Goal: Information Seeking & Learning: Learn about a topic

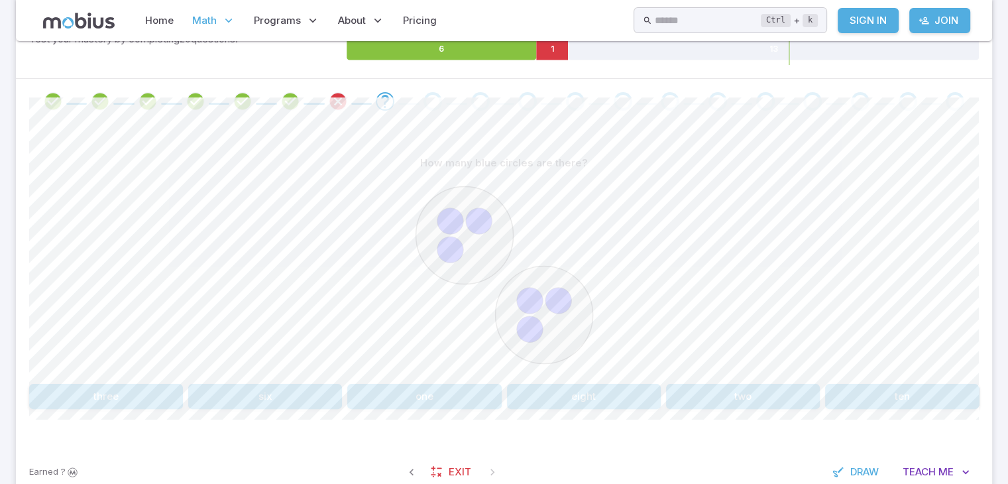
scroll to position [239, 0]
click at [339, 96] on icon "Review your answer" at bounding box center [338, 101] width 20 height 20
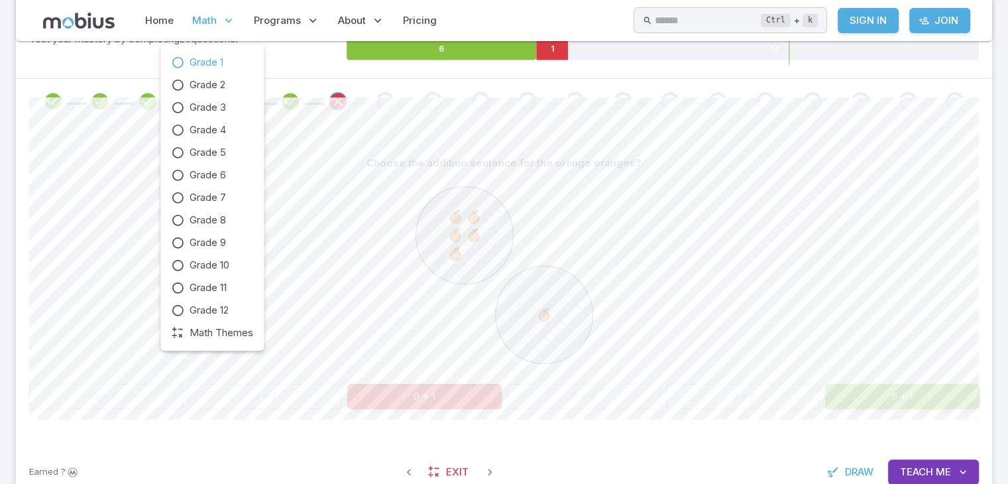
click at [203, 19] on span "Math" at bounding box center [204, 20] width 25 height 15
click at [199, 58] on span "Grade 1" at bounding box center [207, 62] width 34 height 15
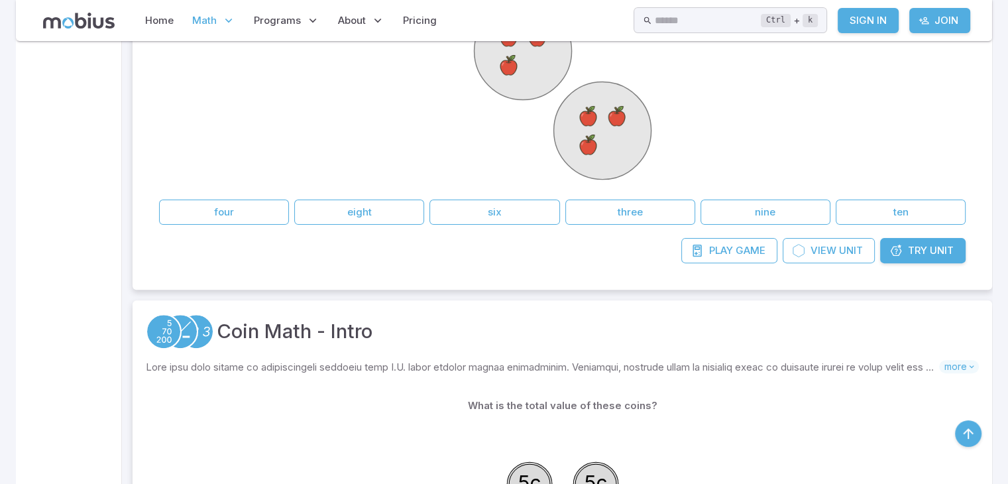
scroll to position [424, 0]
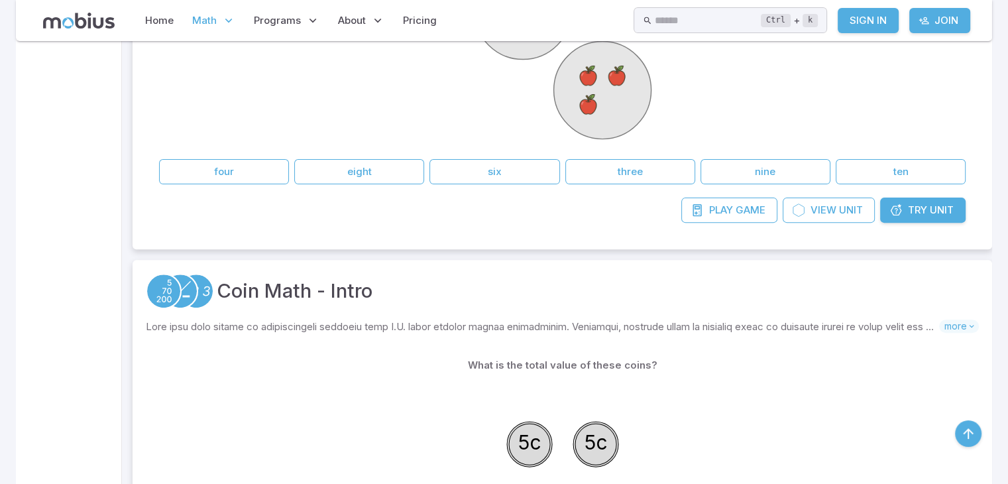
click at [480, 130] on icon at bounding box center [562, 50] width 199 height 199
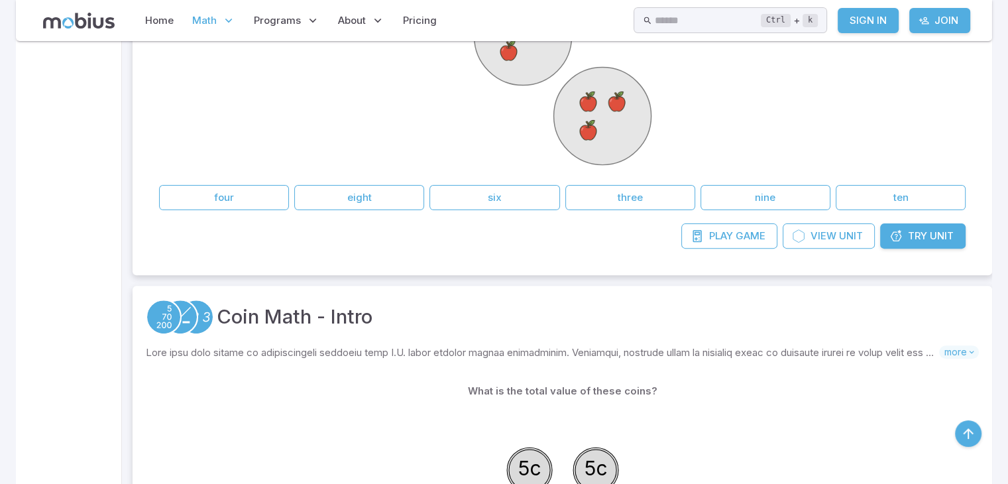
scroll to position [398, 0]
click at [480, 130] on icon at bounding box center [562, 76] width 199 height 199
click at [497, 178] on div at bounding box center [562, 78] width 199 height 203
click at [491, 188] on button "six" at bounding box center [495, 198] width 130 height 25
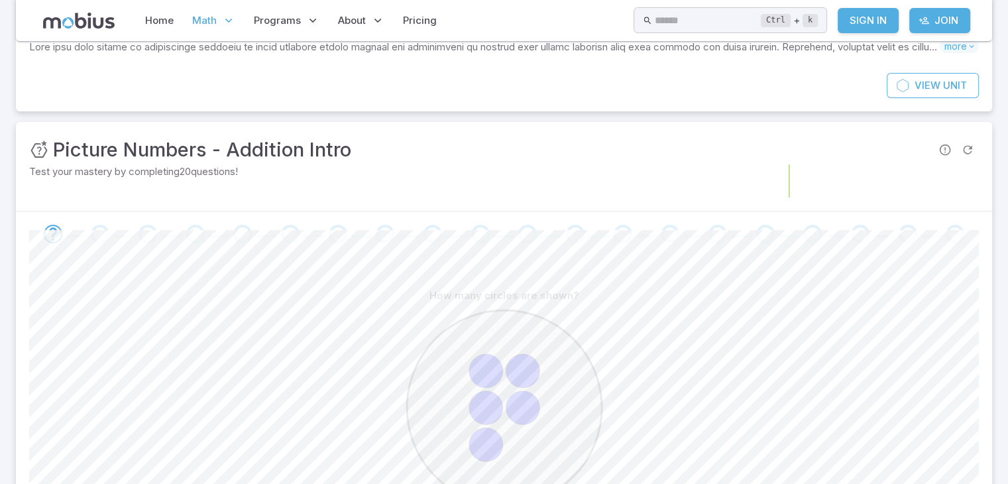
scroll to position [133, 0]
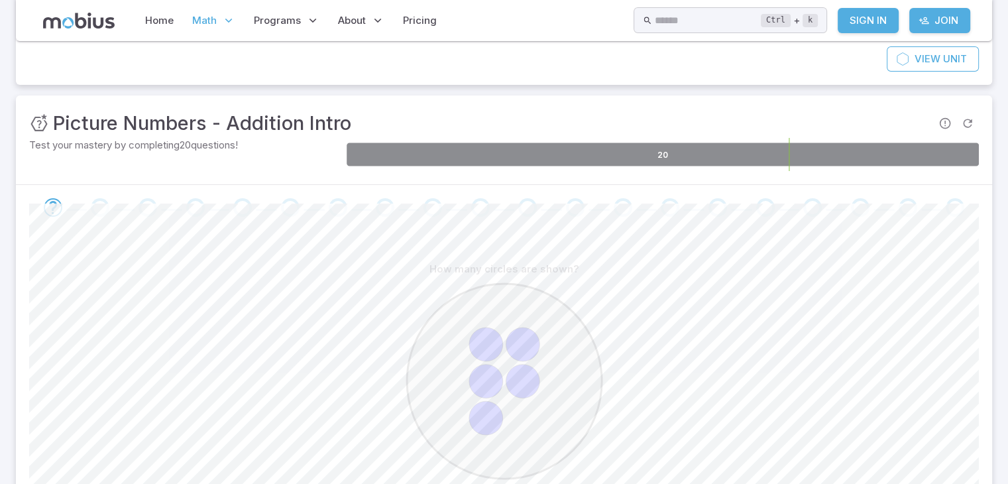
click at [552, 154] on icon at bounding box center [663, 154] width 632 height 23
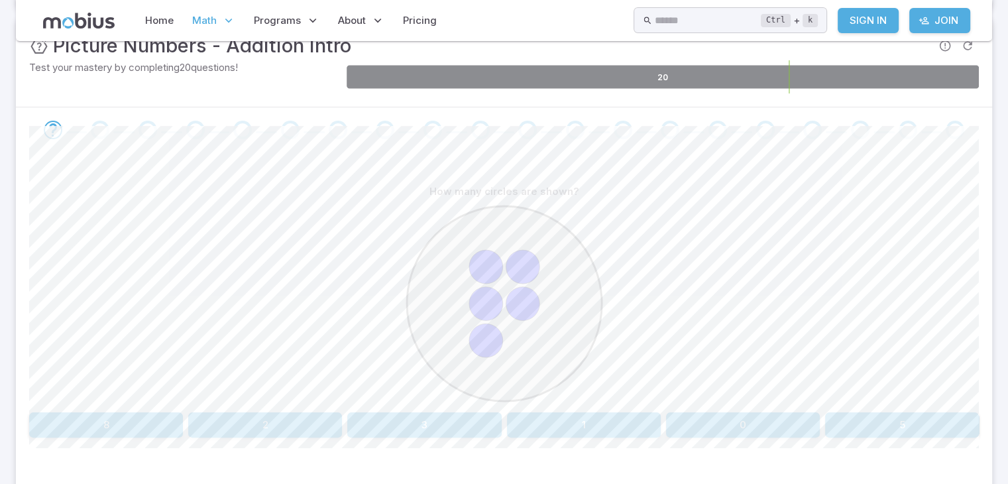
scroll to position [212, 0]
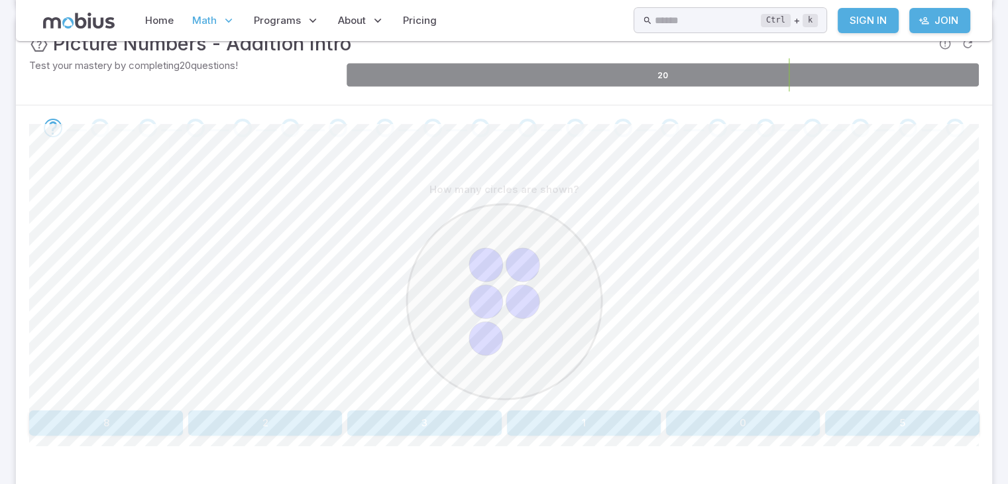
click at [896, 425] on button "5" at bounding box center [902, 422] width 154 height 25
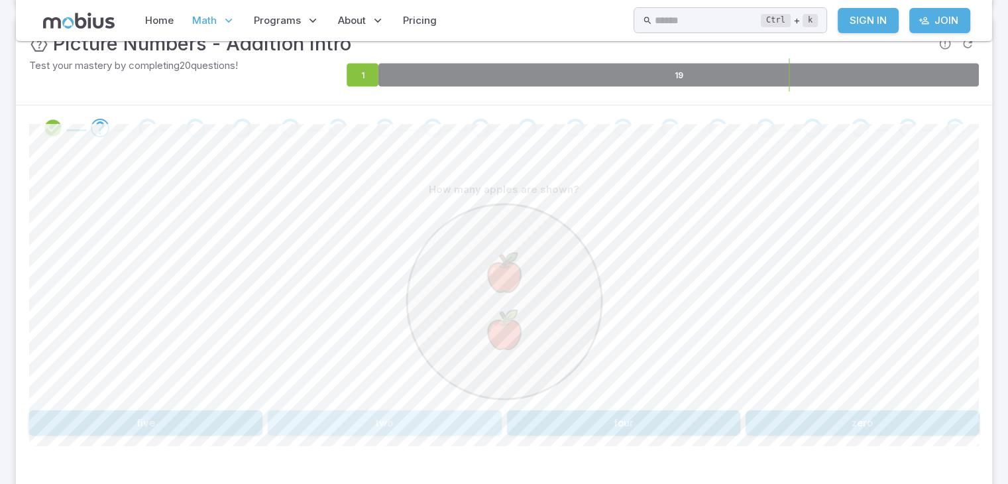
click at [343, 426] on button "two" at bounding box center [384, 422] width 233 height 25
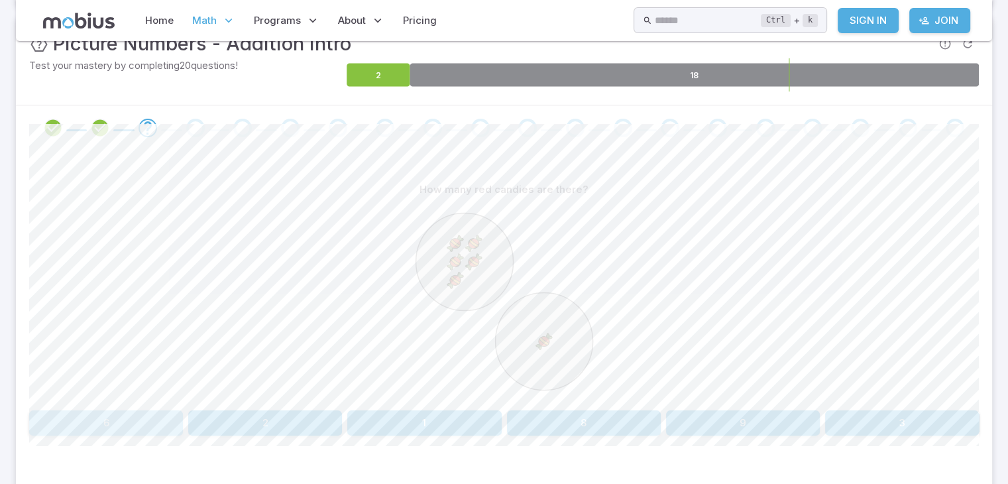
click at [170, 416] on button "6" at bounding box center [106, 422] width 154 height 25
click at [104, 416] on button "six" at bounding box center [106, 422] width 154 height 25
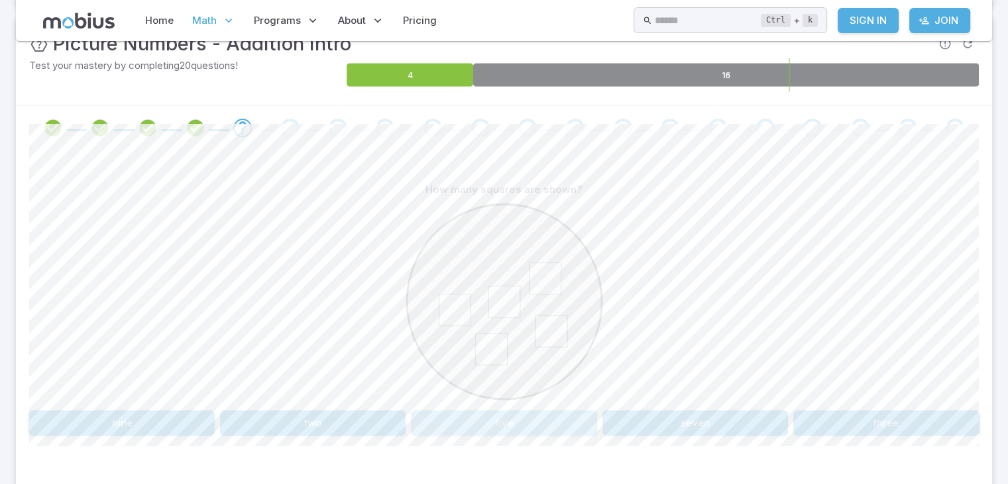
click at [461, 420] on button "five" at bounding box center [504, 422] width 186 height 25
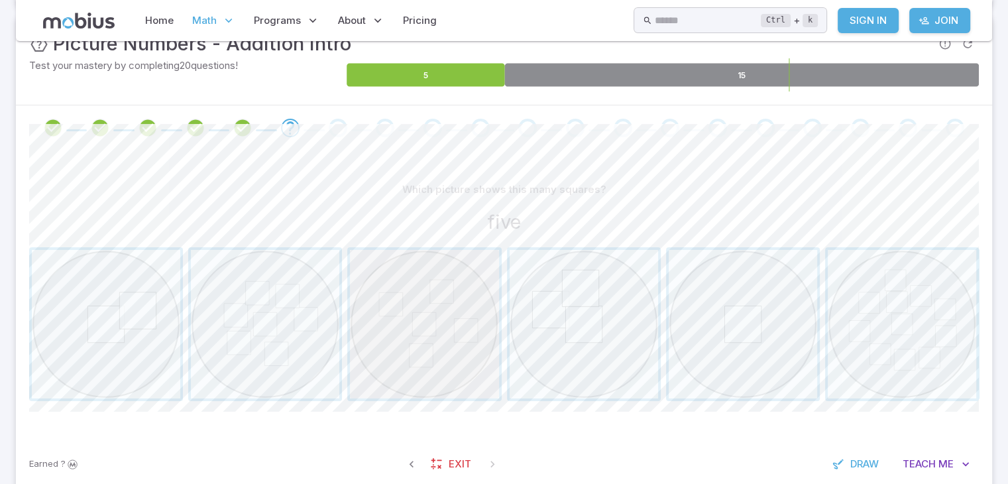
click at [443, 302] on span "button" at bounding box center [424, 324] width 148 height 148
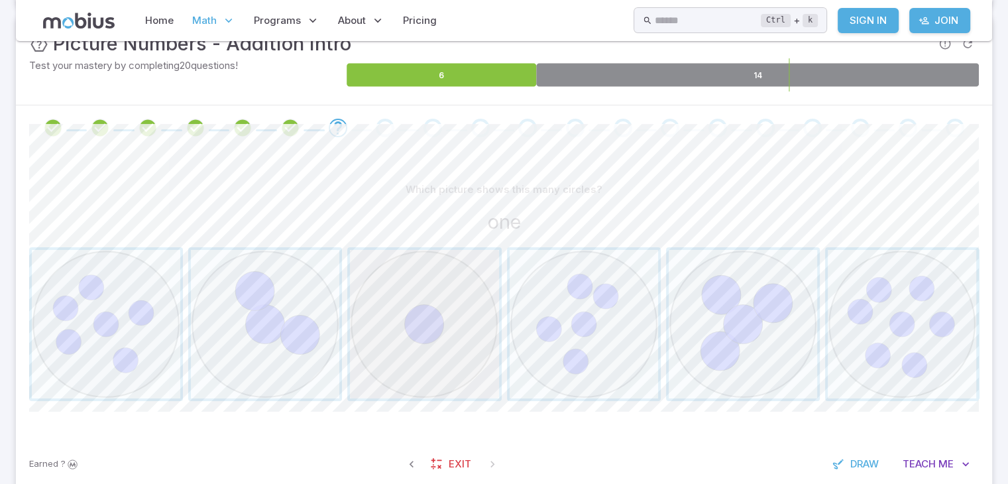
click at [436, 317] on span "button" at bounding box center [424, 324] width 148 height 148
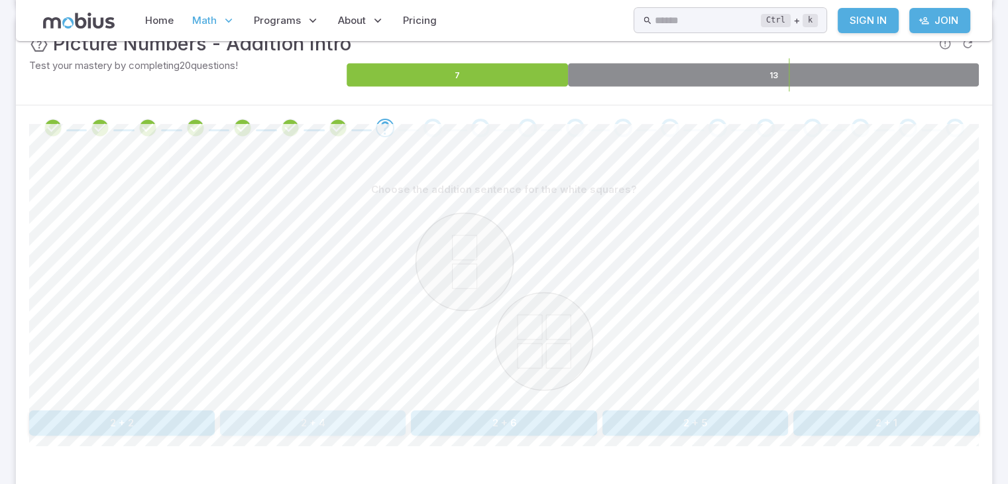
click at [369, 423] on button "2 + 4" at bounding box center [313, 422] width 186 height 25
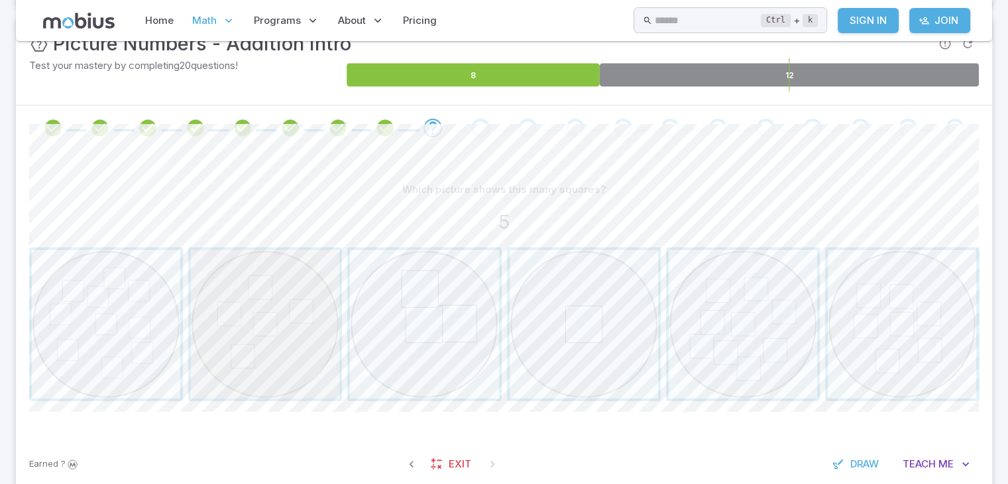
click at [276, 294] on span "button" at bounding box center [265, 324] width 148 height 148
click at [122, 355] on span "button" at bounding box center [106, 324] width 148 height 148
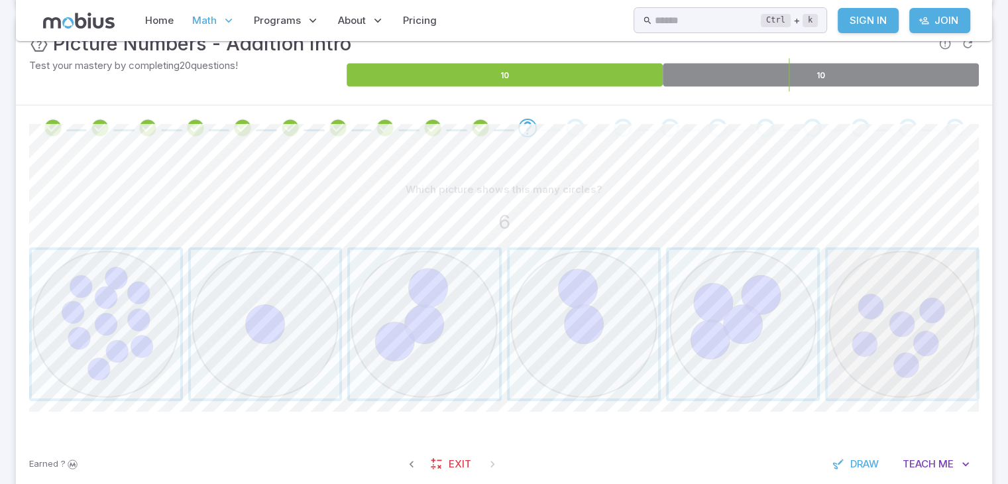
click at [915, 335] on span "button" at bounding box center [902, 324] width 148 height 148
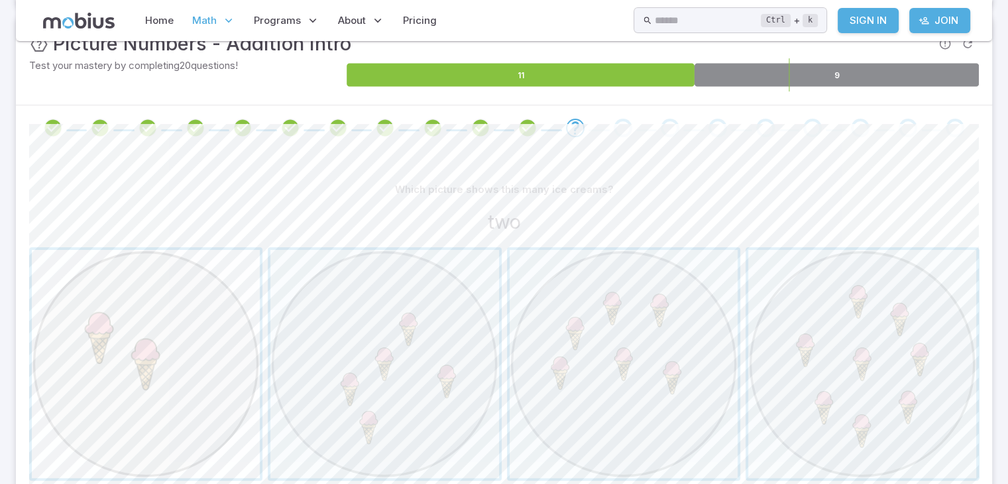
click at [225, 388] on span "button" at bounding box center [146, 364] width 228 height 228
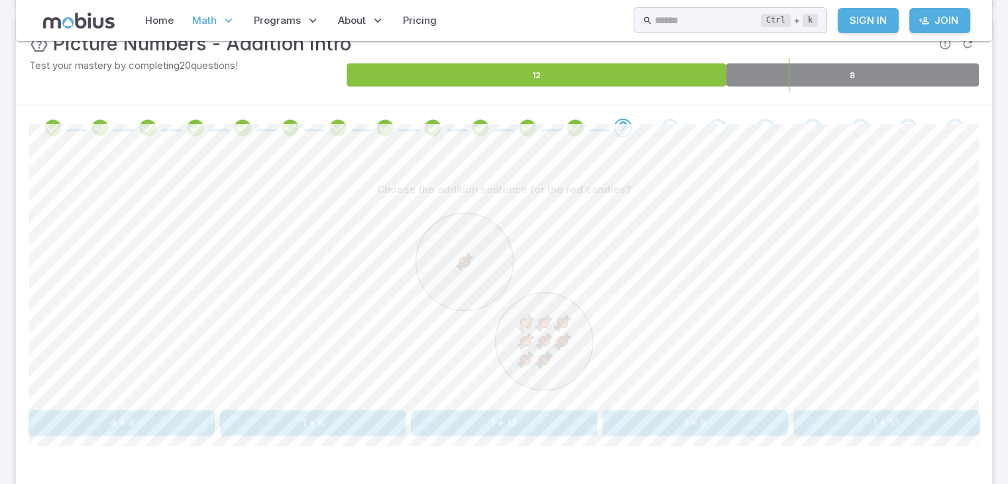
drag, startPoint x: 225, startPoint y: 388, endPoint x: 607, endPoint y: 251, distance: 404.9
click at [607, 251] on div at bounding box center [504, 303] width 950 height 203
click at [183, 408] on div "Choose the addition sentence for the red candies? 4 + 8 1 + 6 1 + 12 1 + 8 1 + …" at bounding box center [504, 306] width 950 height 259
click at [180, 419] on button "4 + 8" at bounding box center [122, 422] width 186 height 25
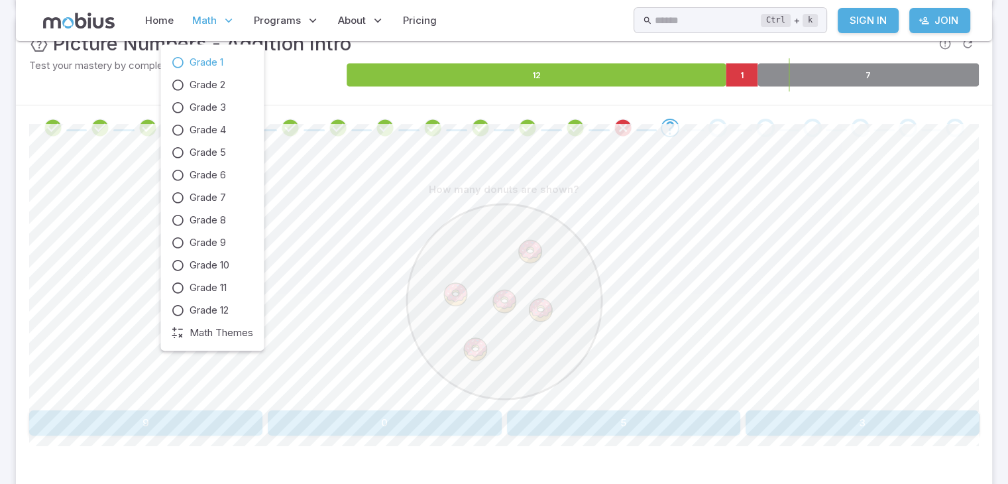
click at [210, 13] on span "Math" at bounding box center [204, 20] width 25 height 15
click at [219, 62] on span "Grade 1" at bounding box center [207, 62] width 34 height 15
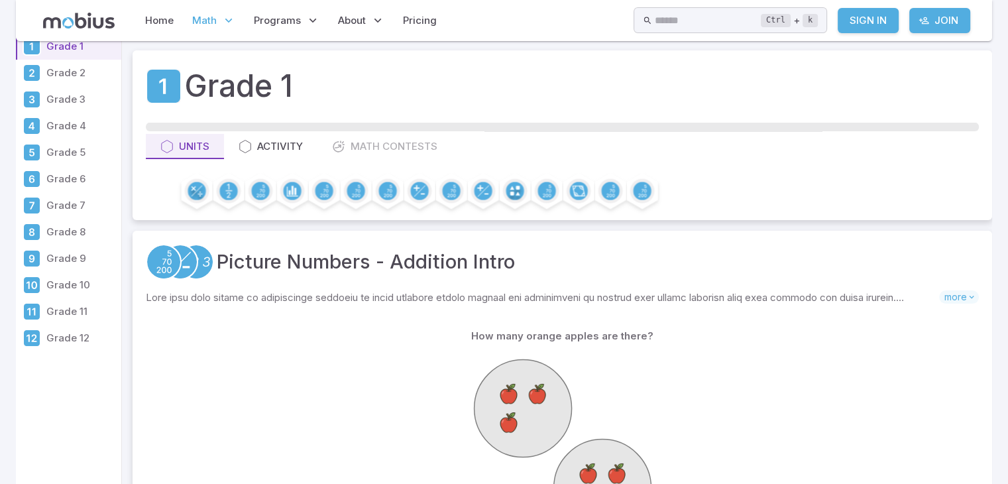
scroll to position [53, 0]
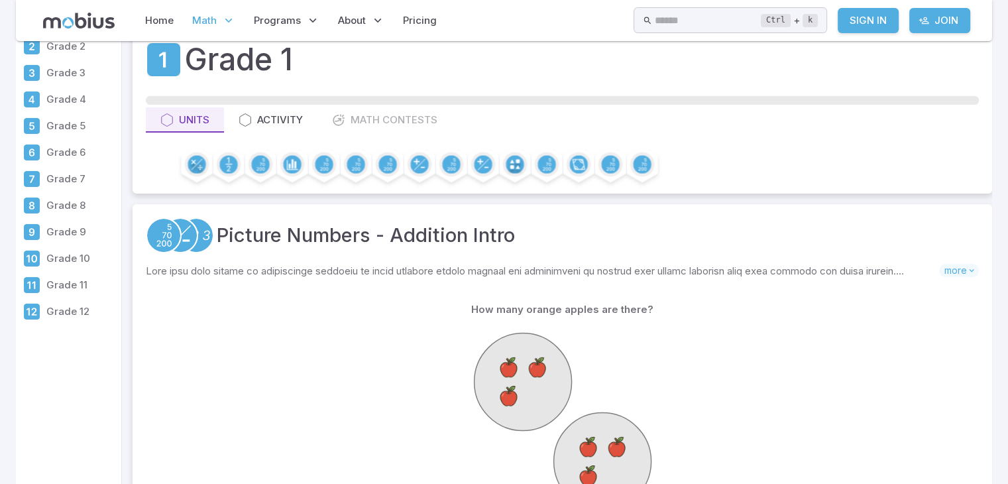
click at [443, 392] on div at bounding box center [562, 423] width 807 height 203
click at [459, 391] on div at bounding box center [562, 423] width 807 height 203
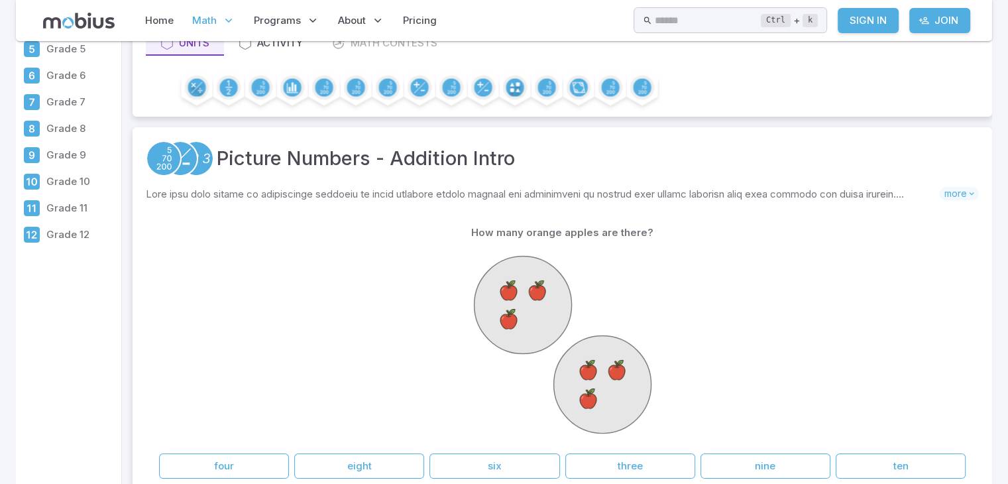
scroll to position [133, 0]
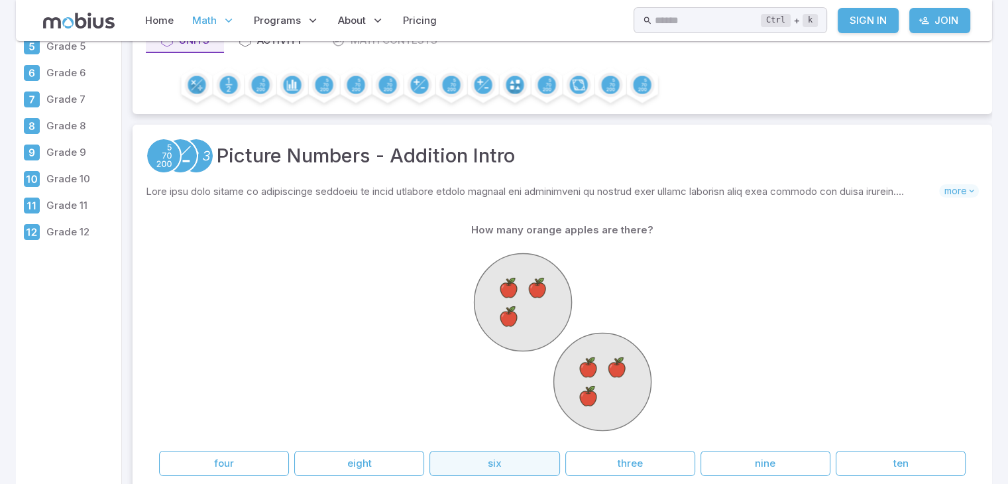
click at [470, 463] on button "six" at bounding box center [495, 463] width 130 height 25
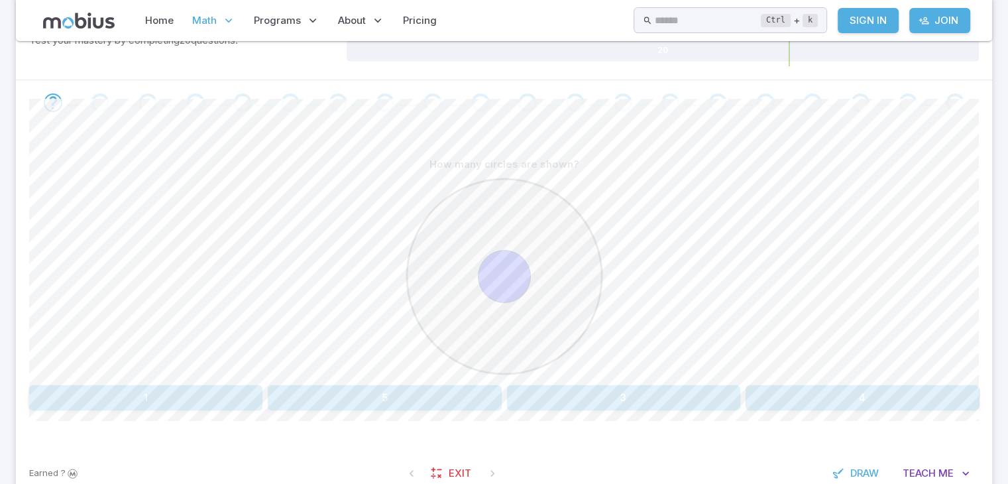
scroll to position [239, 0]
click at [229, 398] on button "1" at bounding box center [145, 396] width 233 height 25
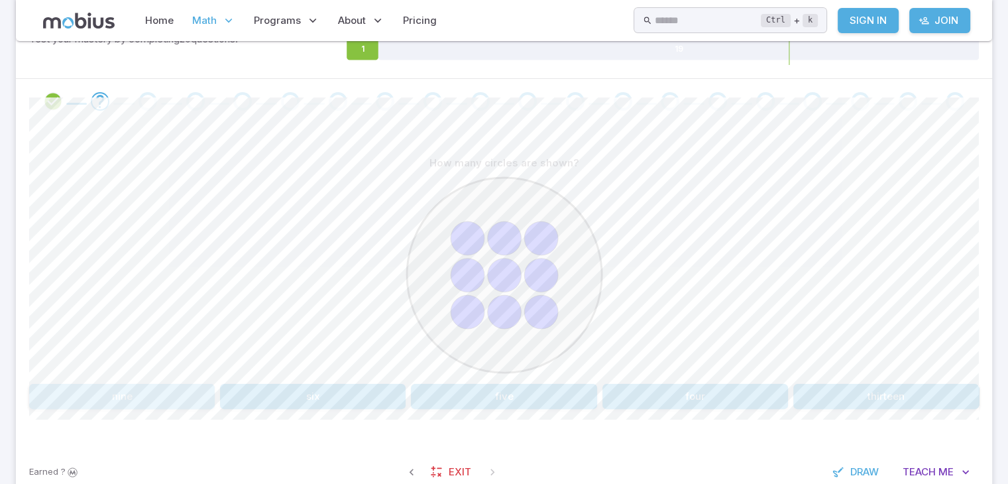
click at [156, 396] on button "nine" at bounding box center [122, 396] width 186 height 25
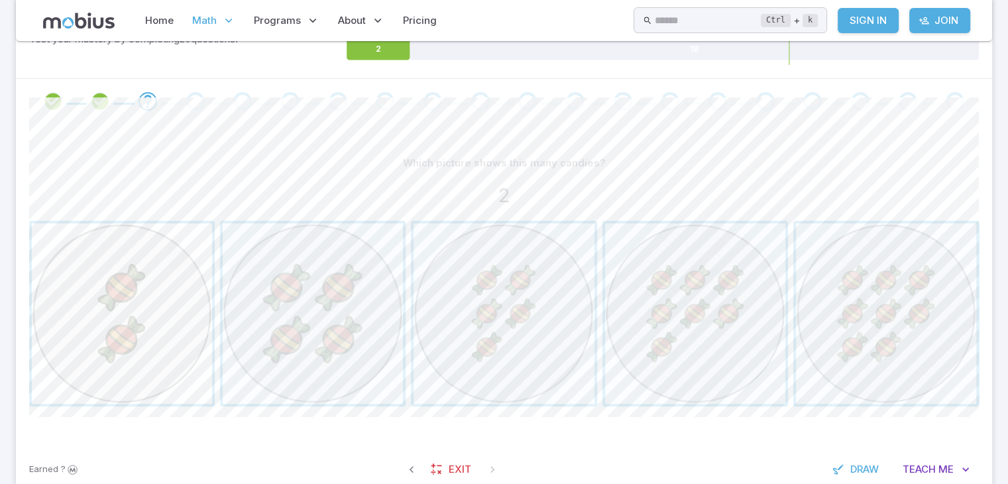
click at [111, 306] on span "button" at bounding box center [122, 313] width 180 height 180
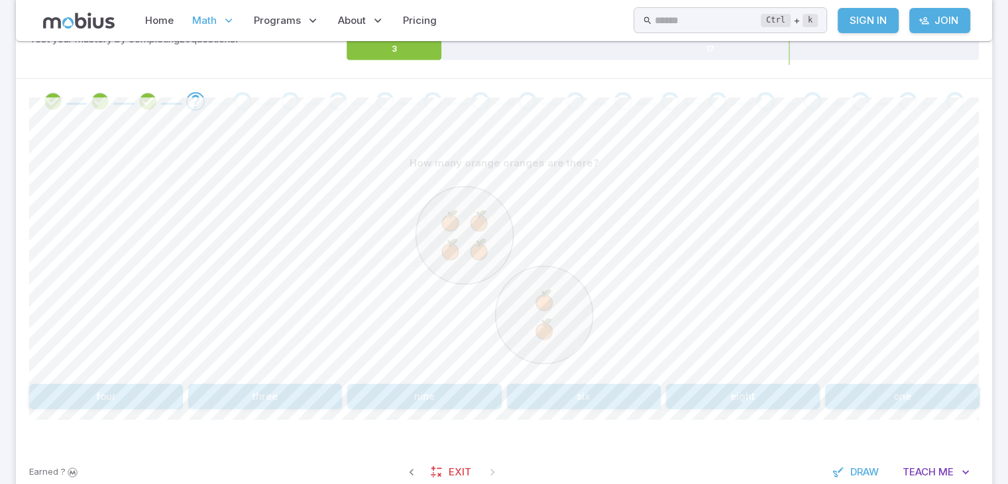
click at [554, 379] on div "How many orange oranges are there? four three nine six eight one" at bounding box center [504, 279] width 950 height 259
click at [563, 392] on button "six" at bounding box center [584, 396] width 154 height 25
click at [329, 390] on button "3 + 3" at bounding box center [265, 396] width 154 height 25
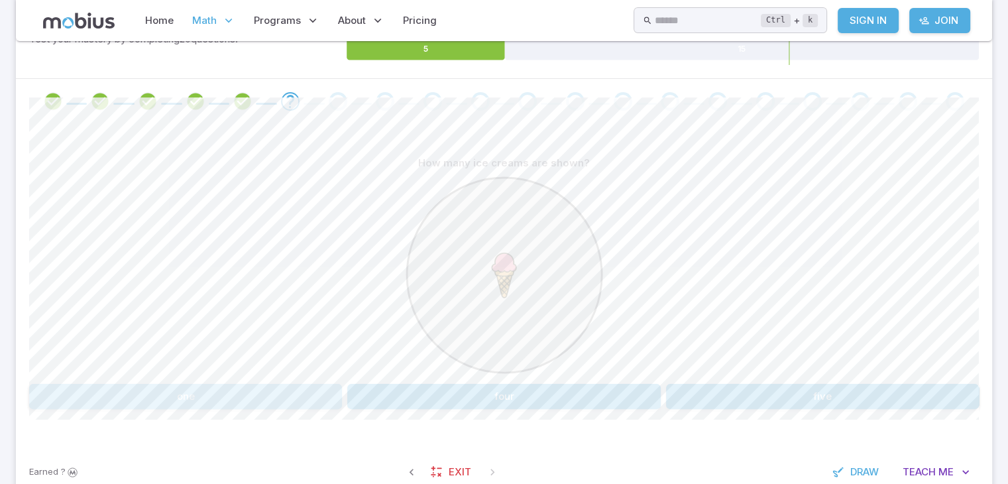
click at [331, 392] on button "one" at bounding box center [185, 396] width 313 height 25
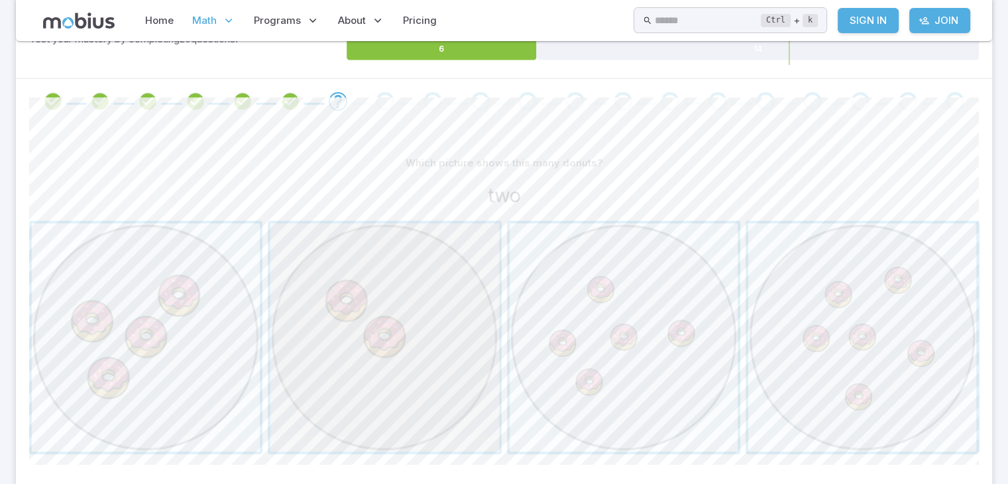
click at [385, 363] on span "button" at bounding box center [384, 337] width 228 height 228
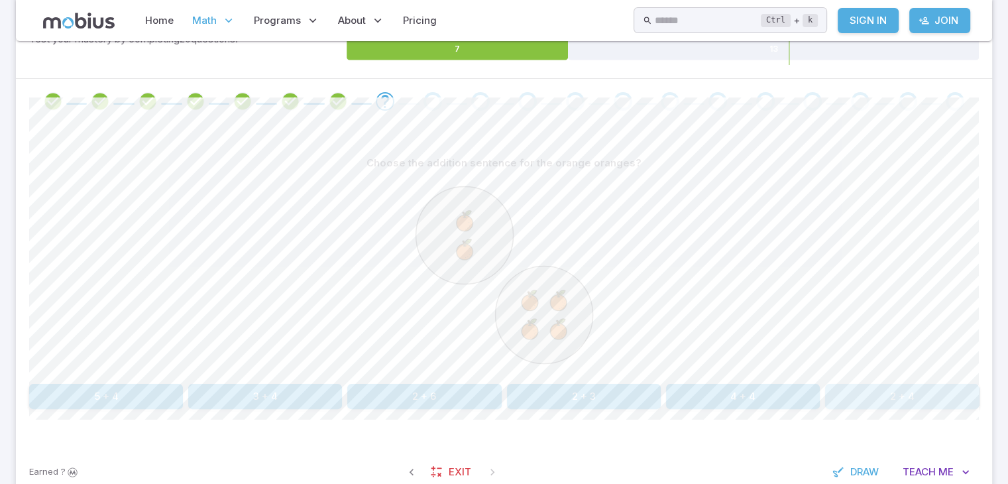
click at [854, 388] on button "2 + 4" at bounding box center [902, 396] width 154 height 25
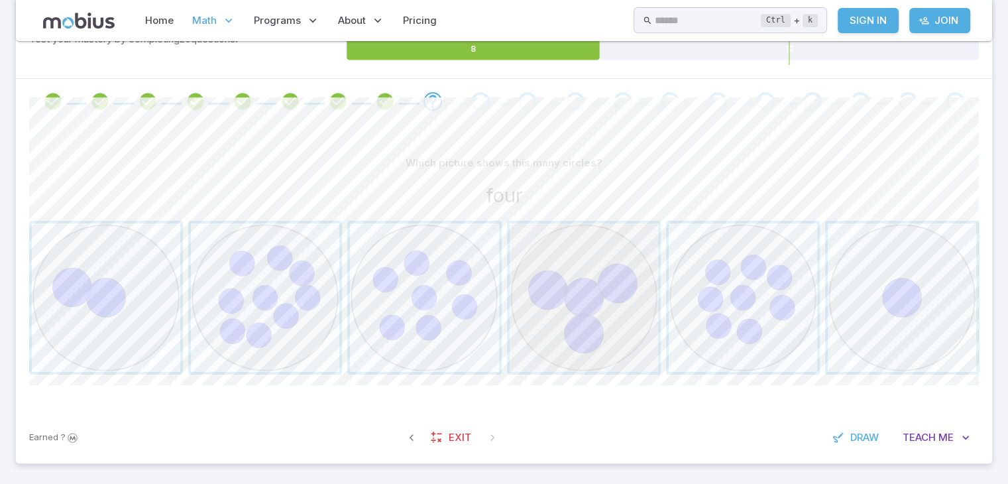
click at [586, 326] on span "button" at bounding box center [584, 297] width 148 height 148
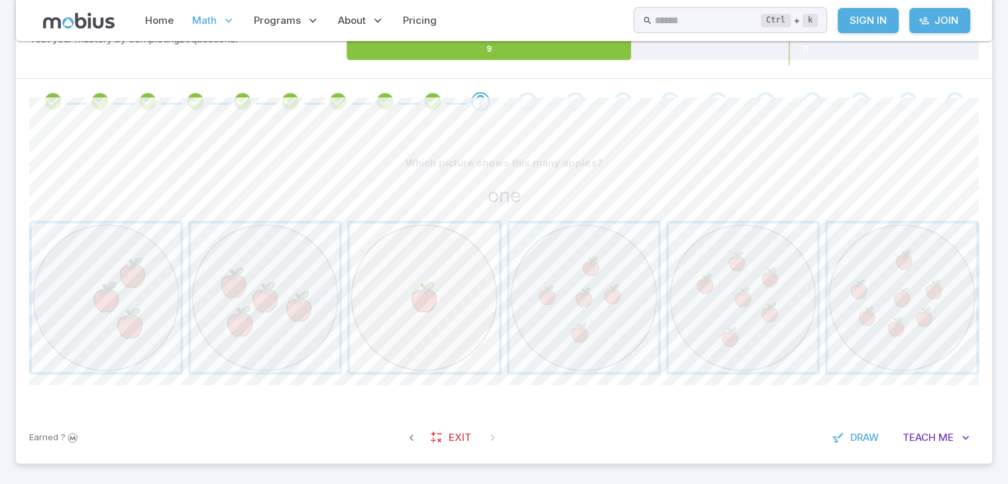
click at [430, 314] on span "button" at bounding box center [424, 297] width 148 height 148
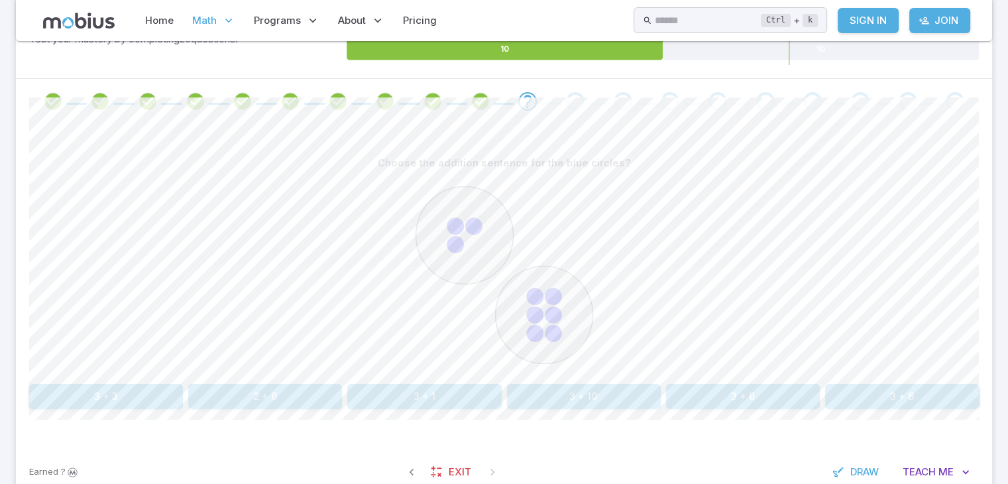
click at [855, 393] on button "3 + 6" at bounding box center [902, 396] width 154 height 25
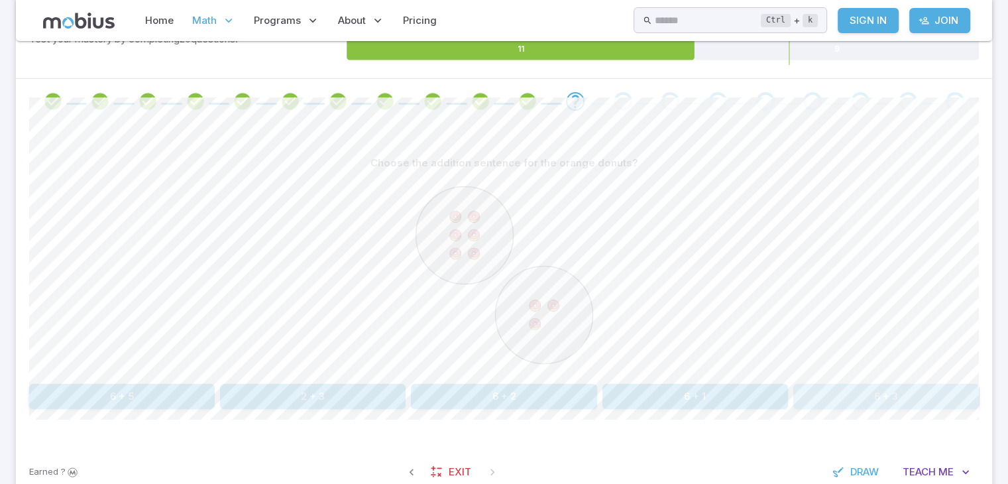
click at [831, 390] on button "6 + 3" at bounding box center [887, 396] width 186 height 25
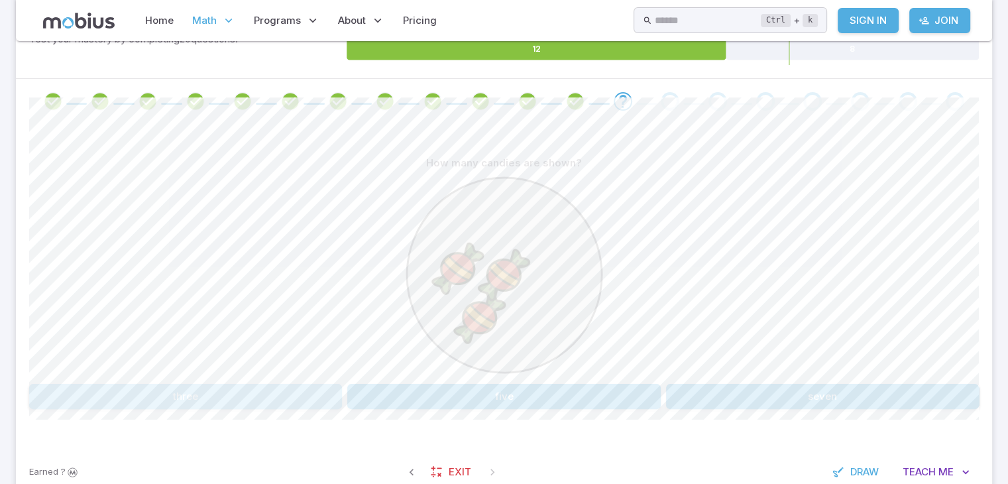
click at [327, 388] on button "three" at bounding box center [185, 396] width 313 height 25
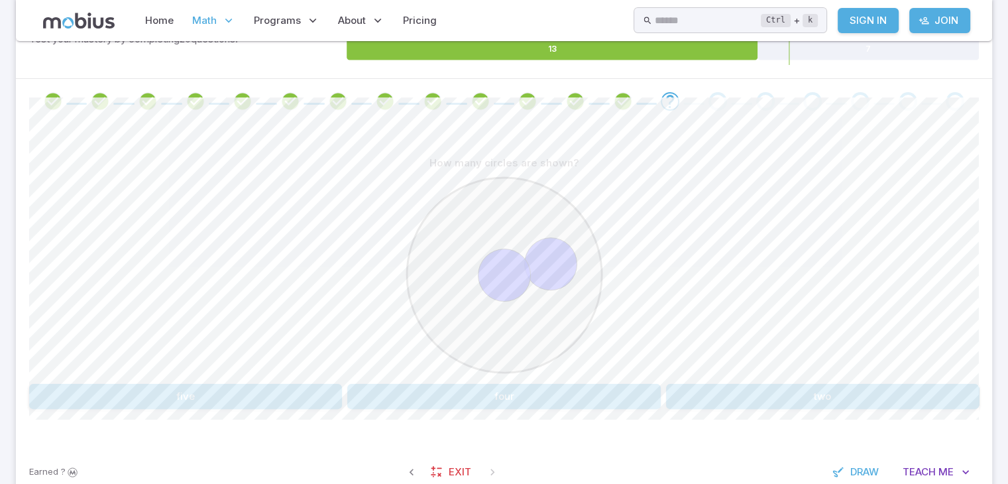
click at [692, 395] on button "two" at bounding box center [822, 396] width 313 height 25
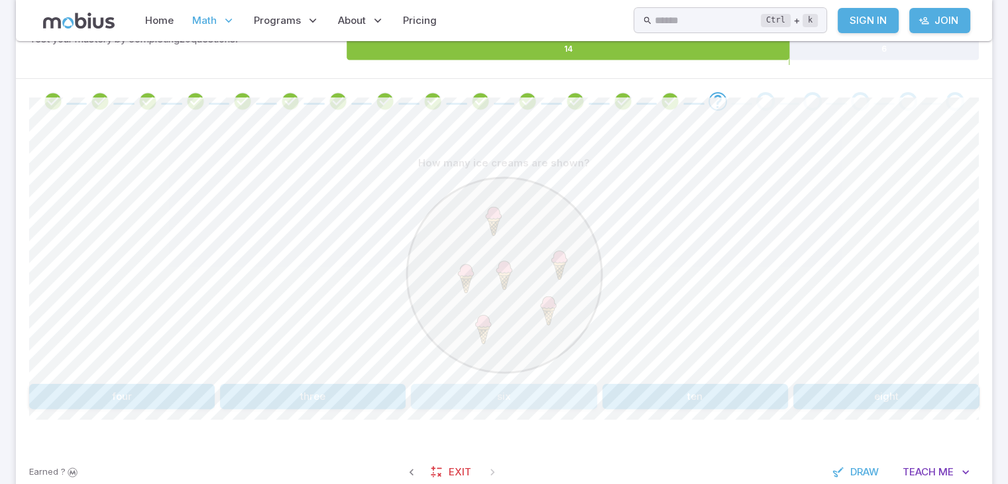
click at [463, 398] on button "six" at bounding box center [504, 396] width 186 height 25
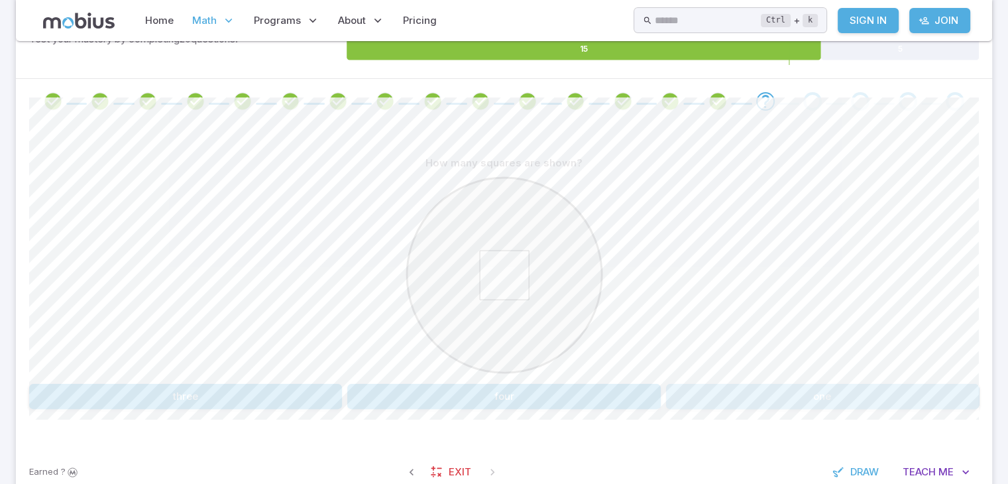
click at [721, 384] on button "one" at bounding box center [822, 396] width 313 height 25
click at [881, 396] on button "3 + 2" at bounding box center [902, 396] width 154 height 25
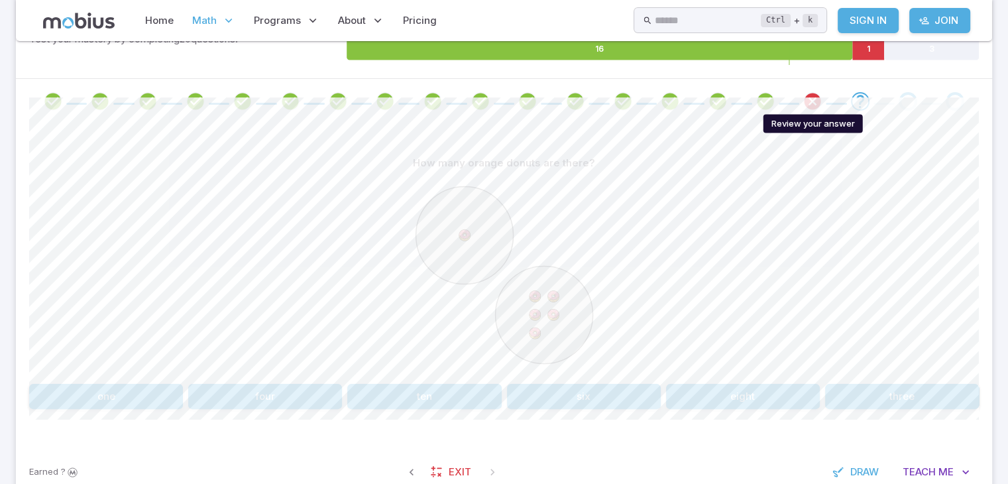
click at [811, 93] on icon "Review your answer" at bounding box center [813, 101] width 20 height 20
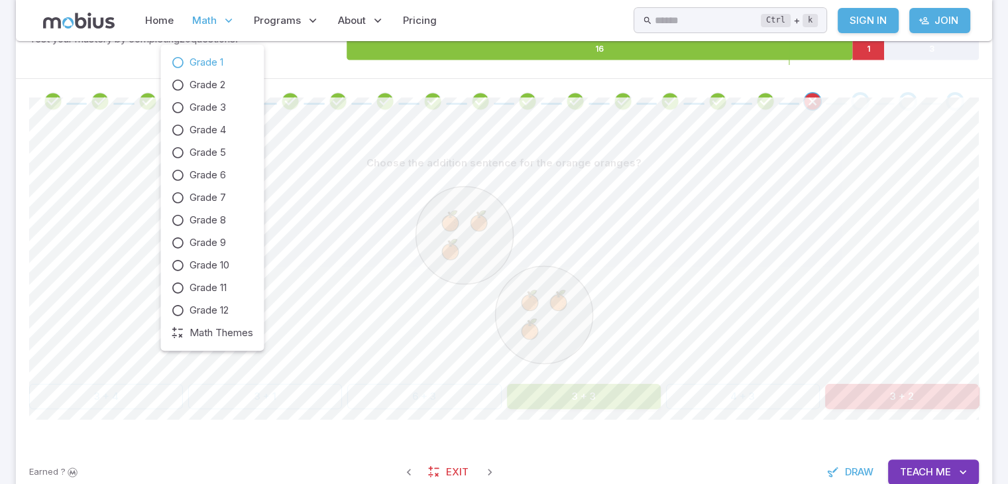
click at [207, 60] on span "Grade 1" at bounding box center [207, 62] width 34 height 15
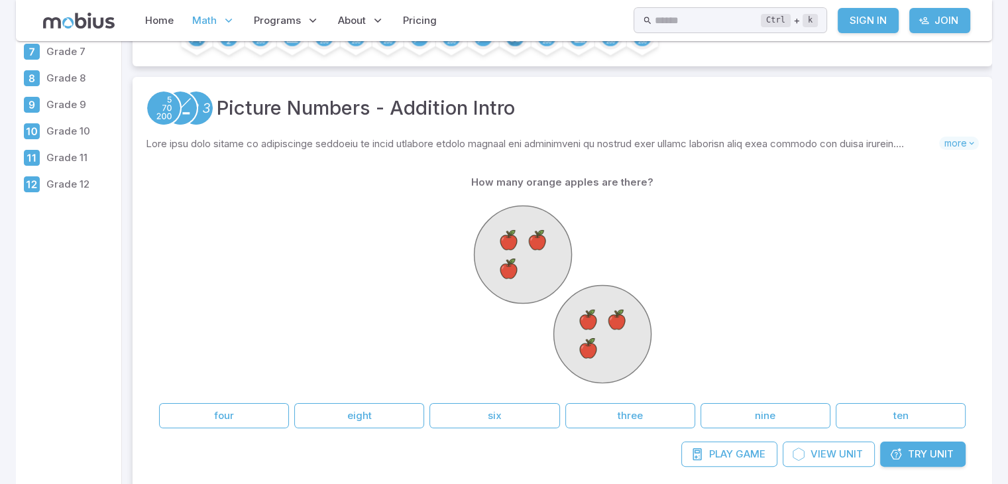
scroll to position [265, 0]
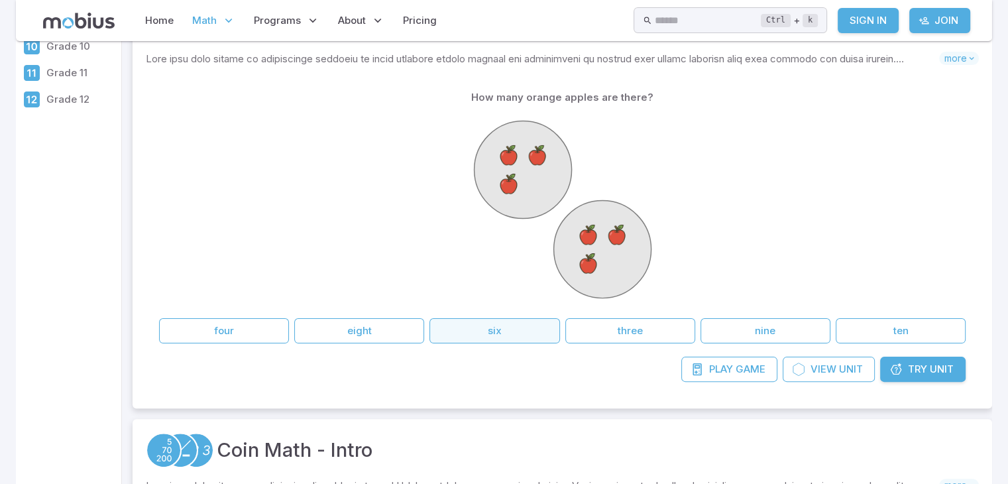
click at [514, 320] on button "six" at bounding box center [495, 330] width 130 height 25
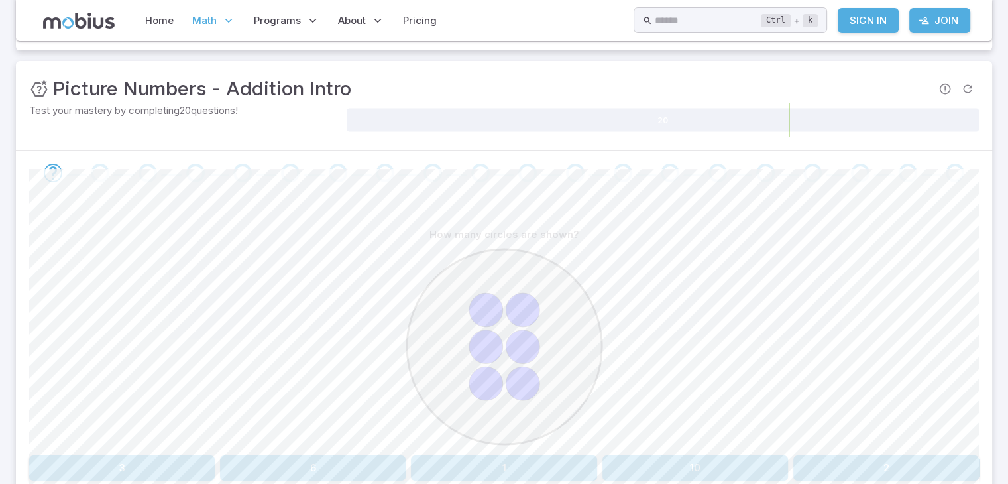
scroll to position [186, 0]
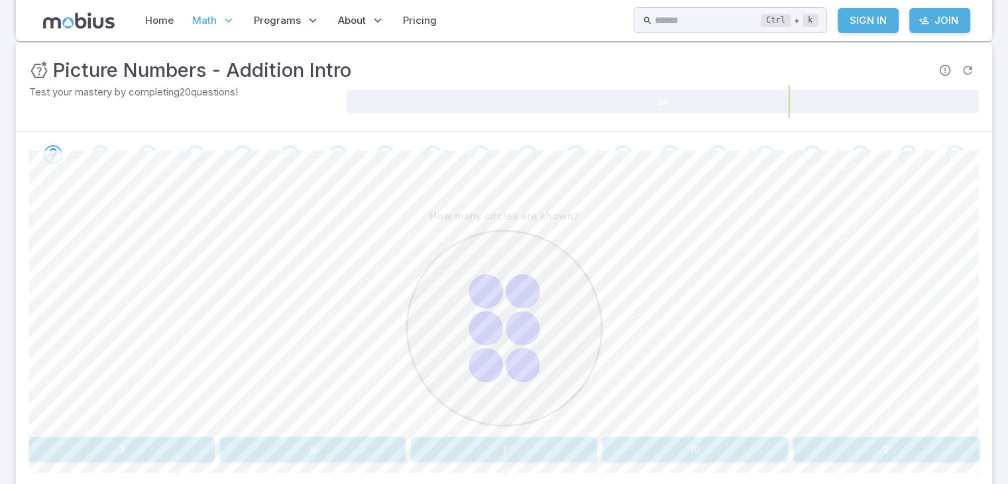
click at [300, 435] on div "How many circles are shown? 3 6 1 10 2" at bounding box center [504, 333] width 950 height 259
click at [313, 449] on button "6" at bounding box center [313, 449] width 186 height 25
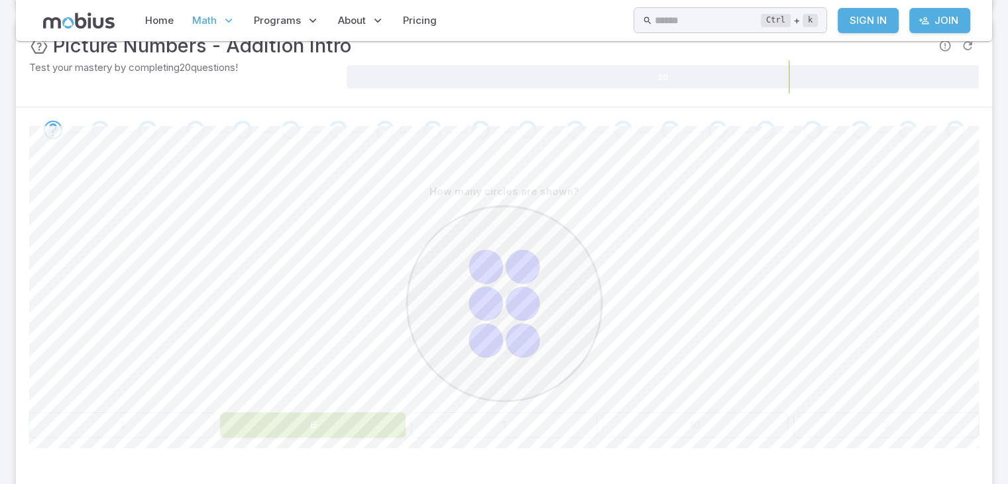
scroll to position [212, 0]
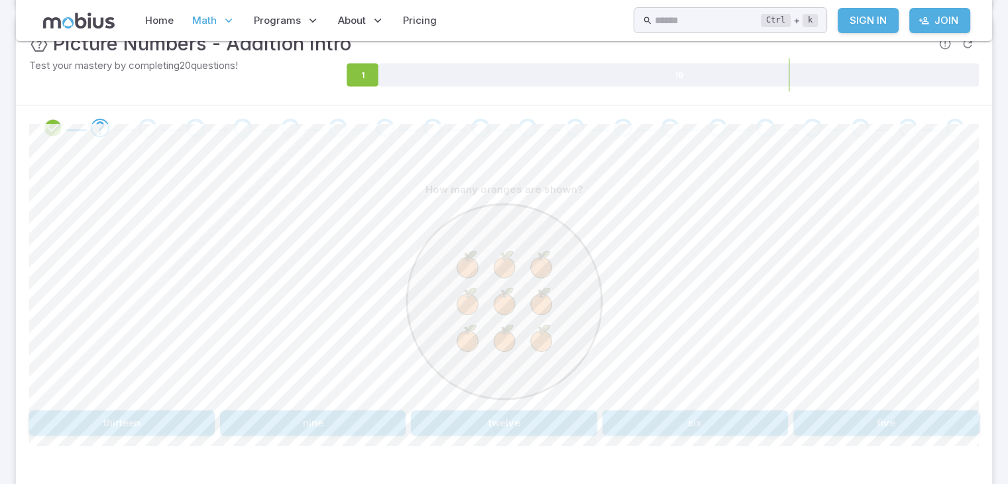
click at [333, 418] on button "nine" at bounding box center [313, 422] width 186 height 25
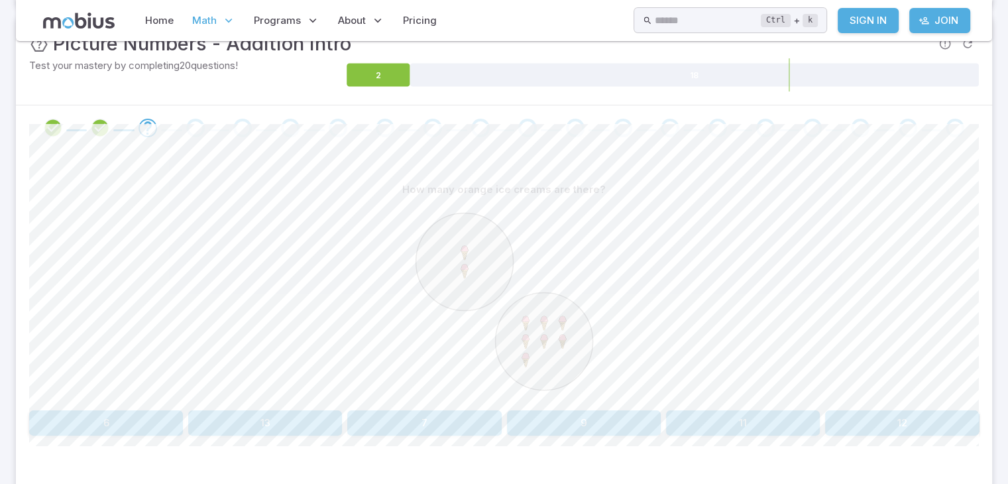
click at [543, 423] on button "9" at bounding box center [584, 422] width 154 height 25
click at [695, 431] on button "1" at bounding box center [822, 422] width 313 height 25
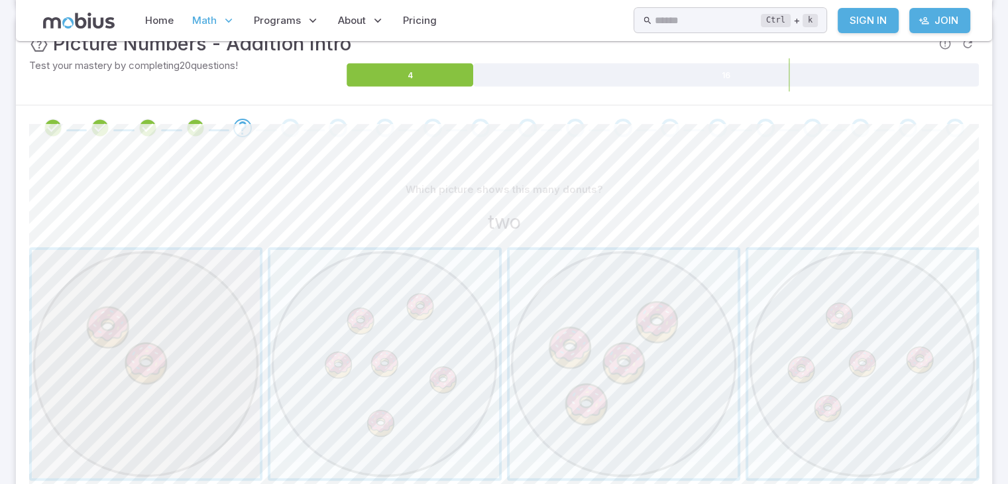
click at [237, 386] on span "button" at bounding box center [146, 364] width 228 height 228
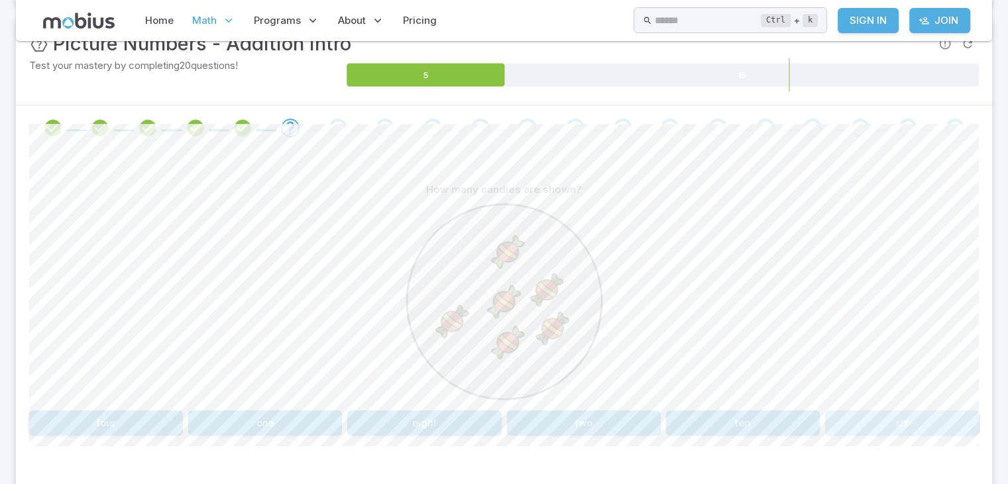
click at [847, 429] on button "six" at bounding box center [902, 422] width 154 height 25
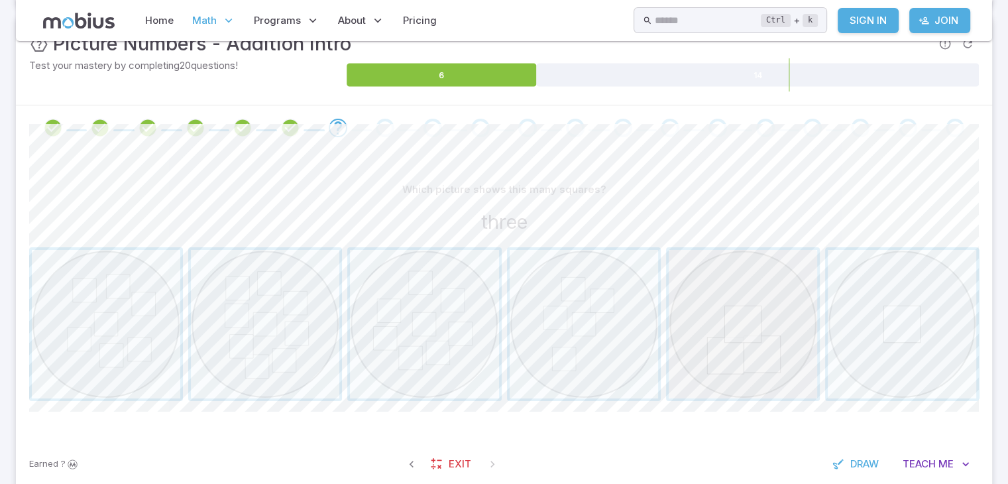
click at [732, 346] on span "button" at bounding box center [743, 324] width 148 height 148
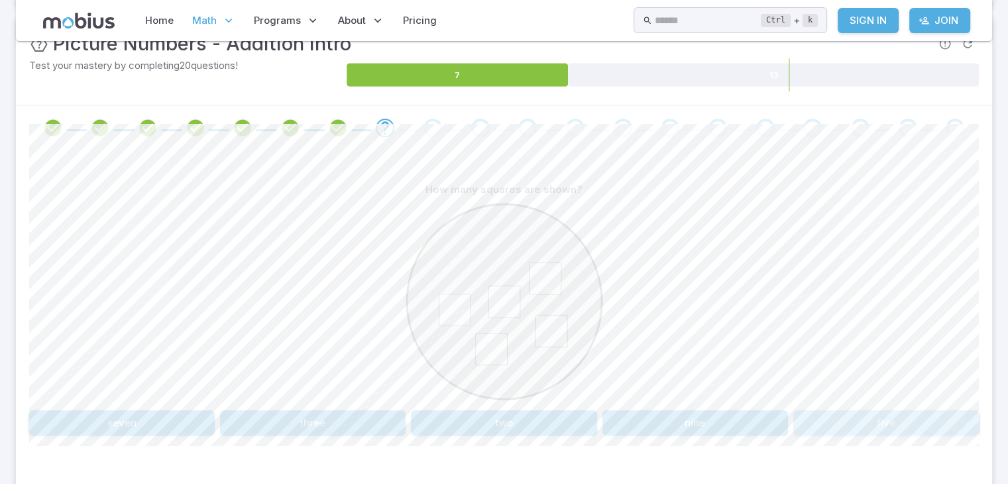
click at [839, 416] on button "five" at bounding box center [887, 422] width 186 height 25
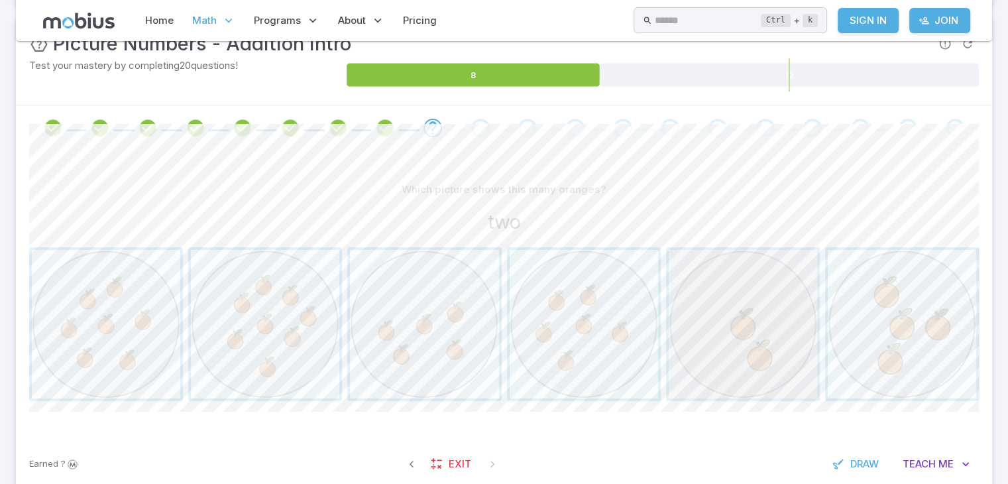
click at [786, 351] on span "button" at bounding box center [743, 324] width 148 height 148
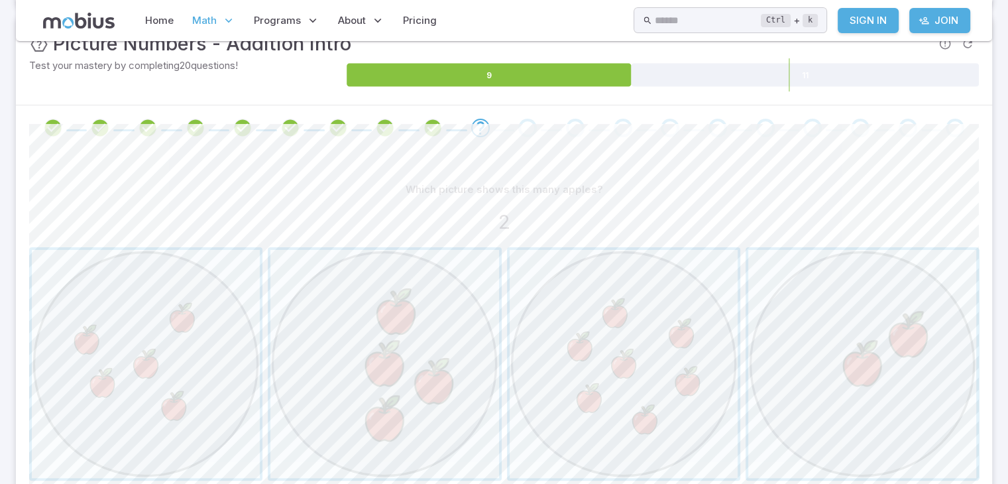
click at [786, 351] on span "button" at bounding box center [862, 364] width 228 height 228
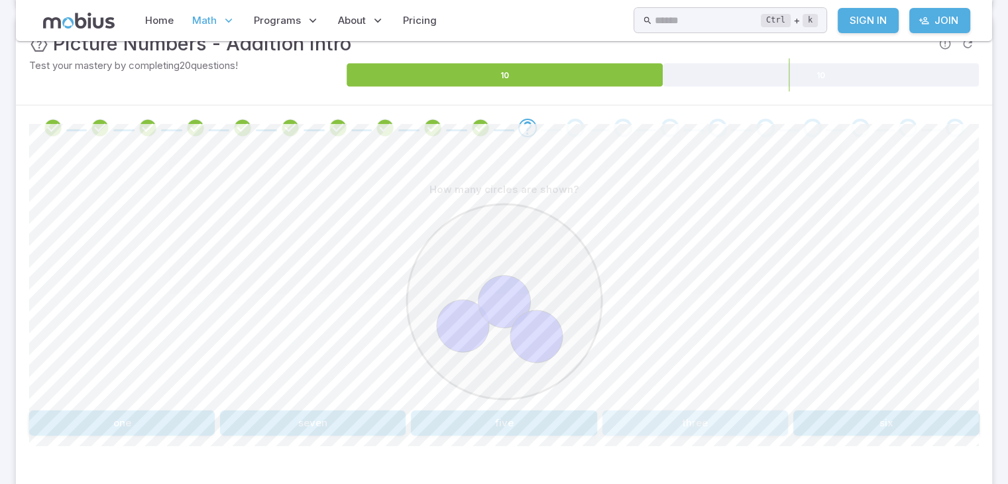
click at [723, 422] on button "three" at bounding box center [696, 422] width 186 height 25
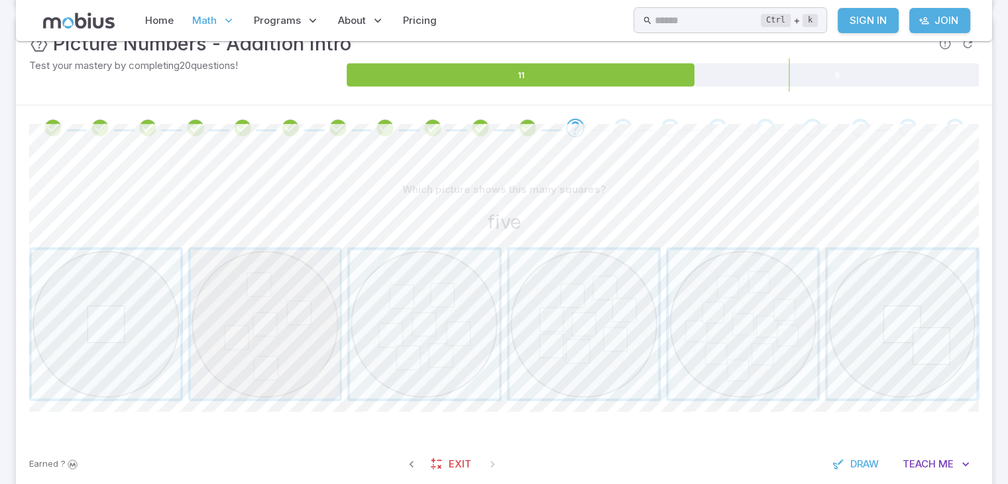
click at [272, 343] on span "button" at bounding box center [265, 324] width 148 height 148
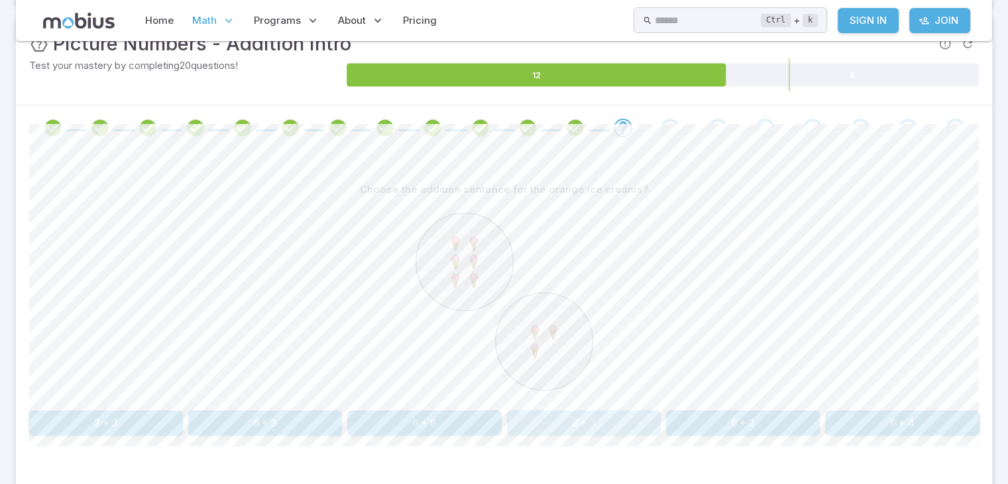
click at [605, 420] on button "8 + 3" at bounding box center [584, 422] width 154 height 25
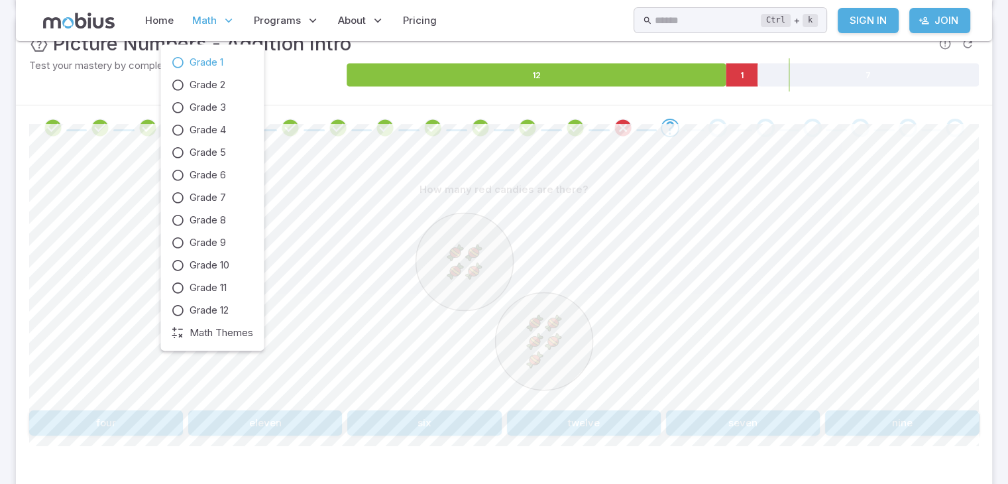
click at [200, 66] on span "Grade 1" at bounding box center [207, 62] width 34 height 15
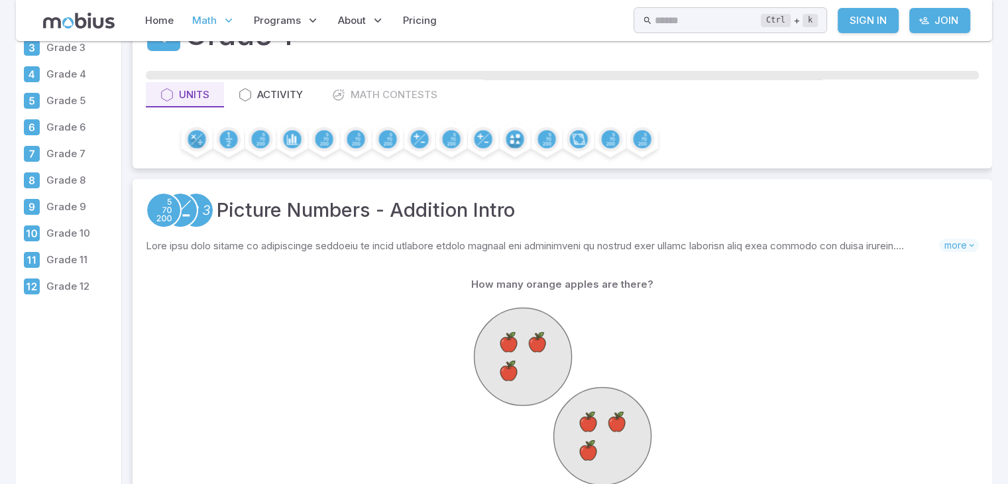
scroll to position [80, 0]
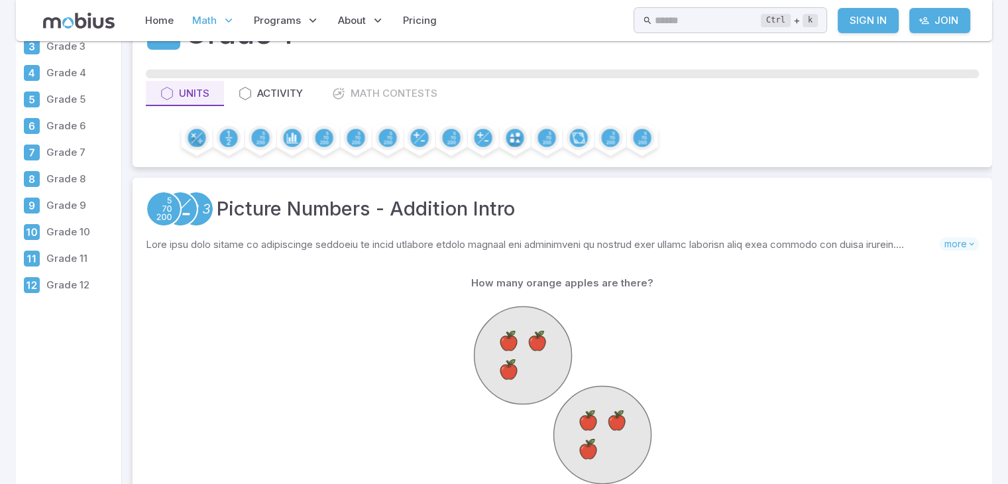
click at [345, 337] on div at bounding box center [562, 397] width 807 height 203
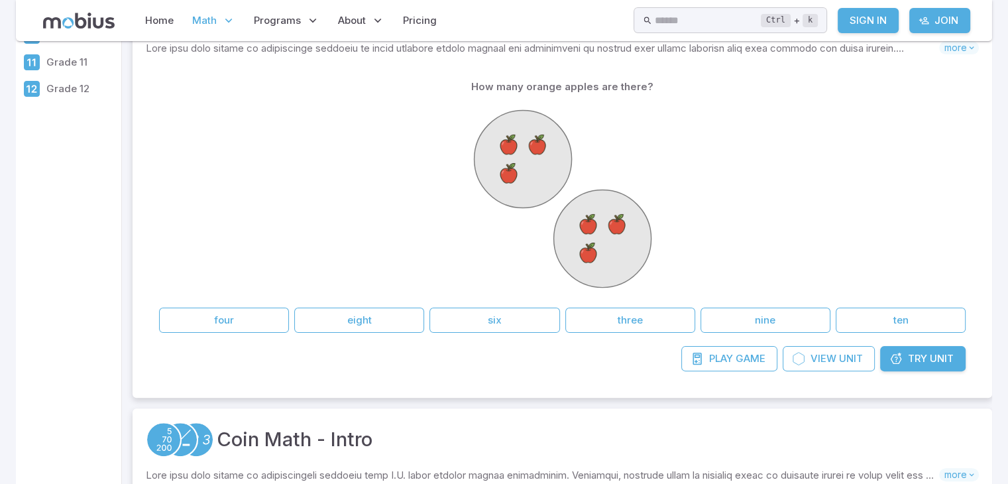
scroll to position [318, 0]
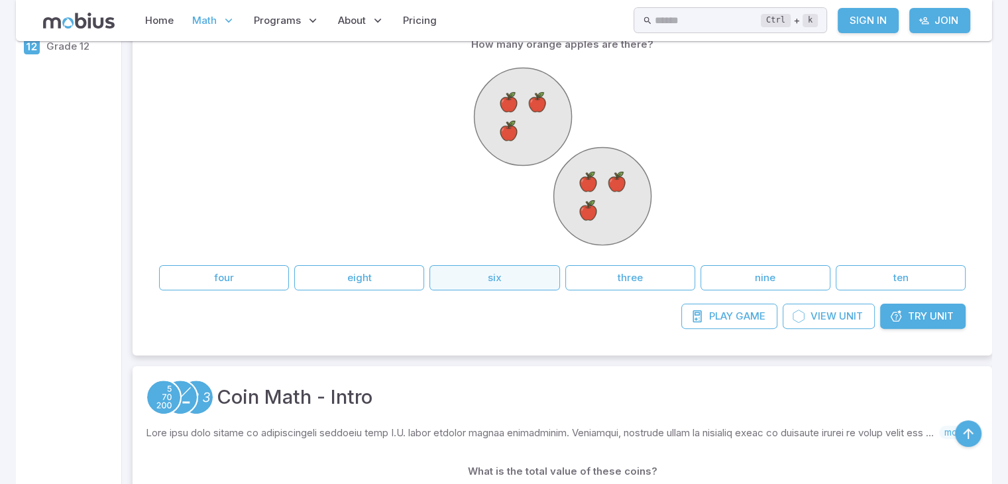
click at [445, 271] on button "six" at bounding box center [495, 277] width 130 height 25
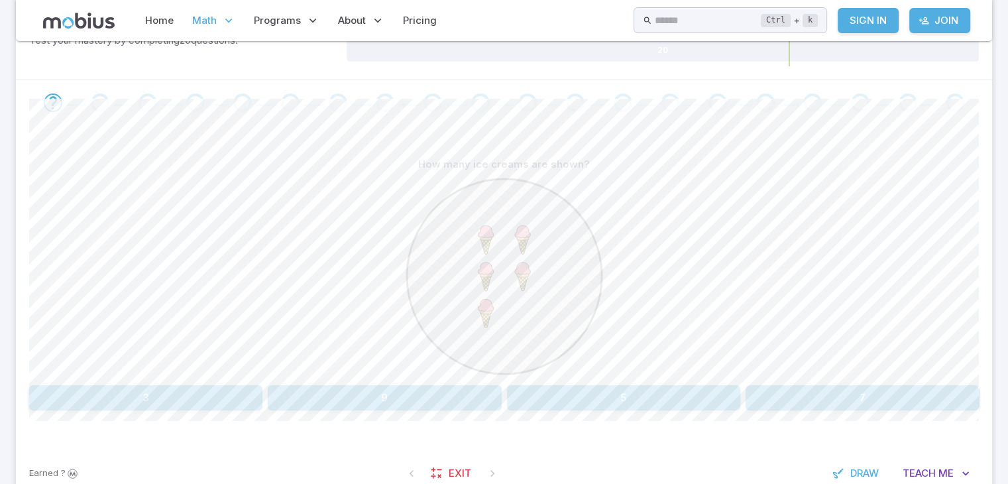
scroll to position [239, 0]
click at [532, 390] on button "5" at bounding box center [623, 396] width 233 height 25
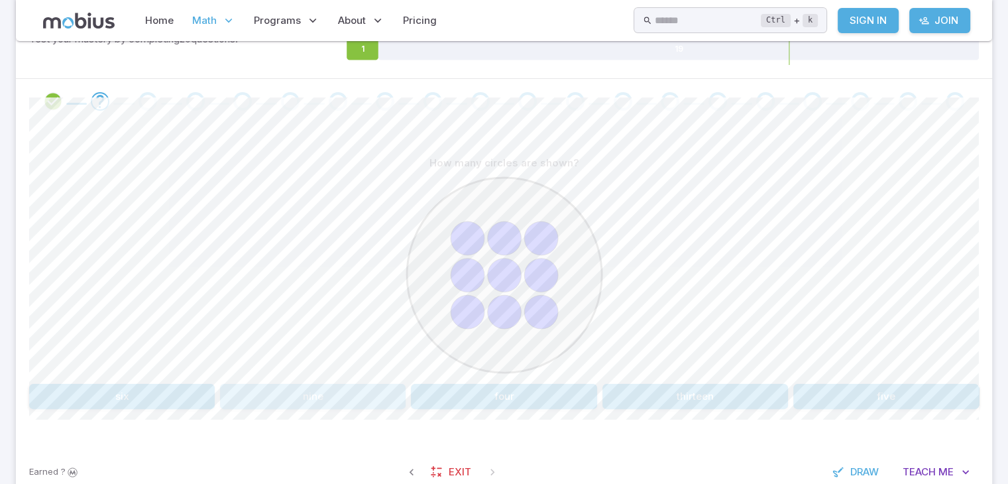
click at [282, 386] on button "nine" at bounding box center [313, 396] width 186 height 25
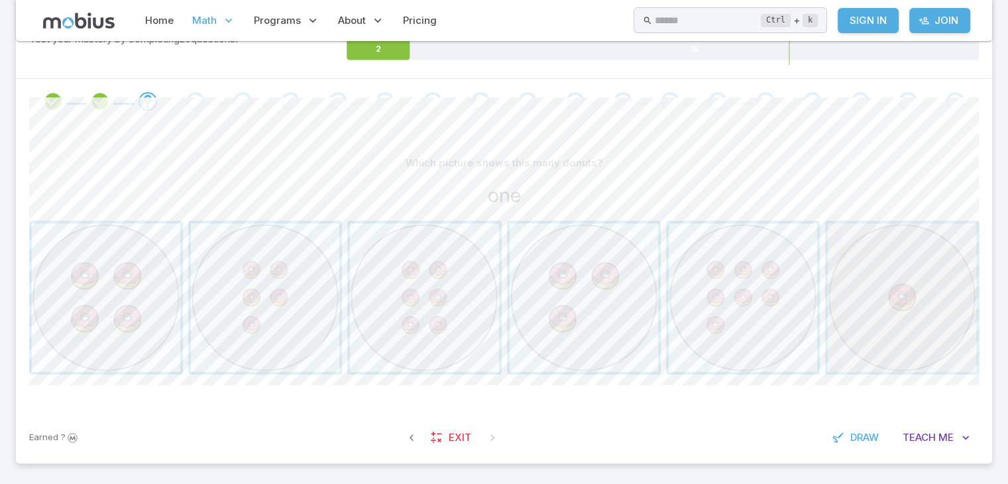
click at [900, 292] on span "button" at bounding box center [902, 297] width 148 height 148
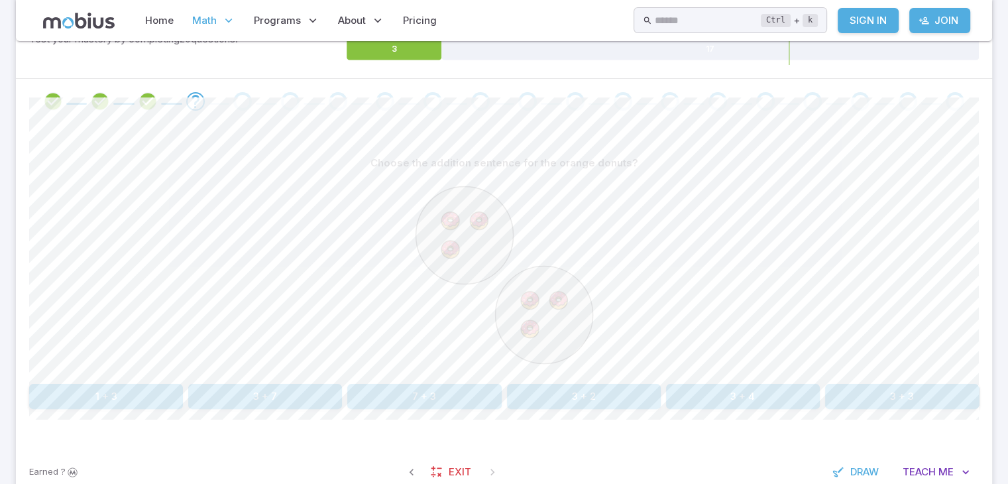
click at [854, 395] on button "3 + 3" at bounding box center [902, 396] width 154 height 25
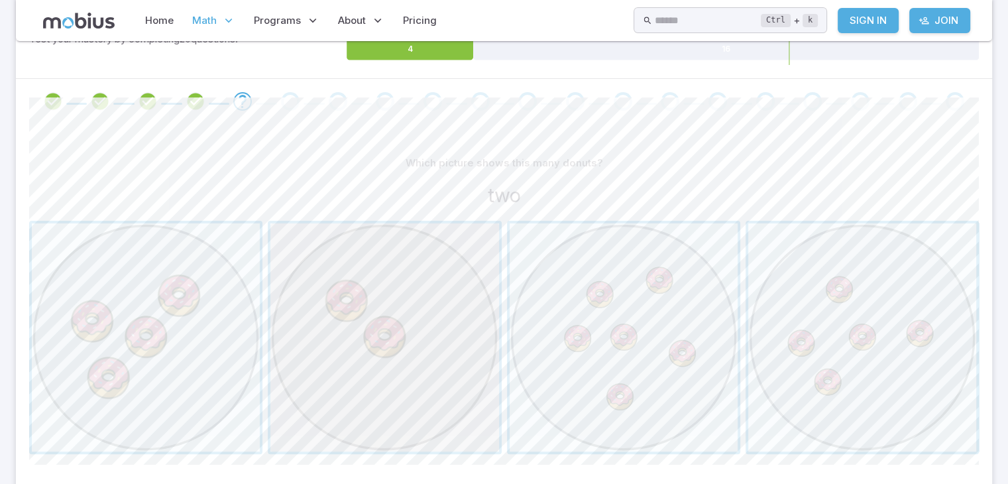
click at [470, 353] on span "button" at bounding box center [384, 337] width 228 height 228
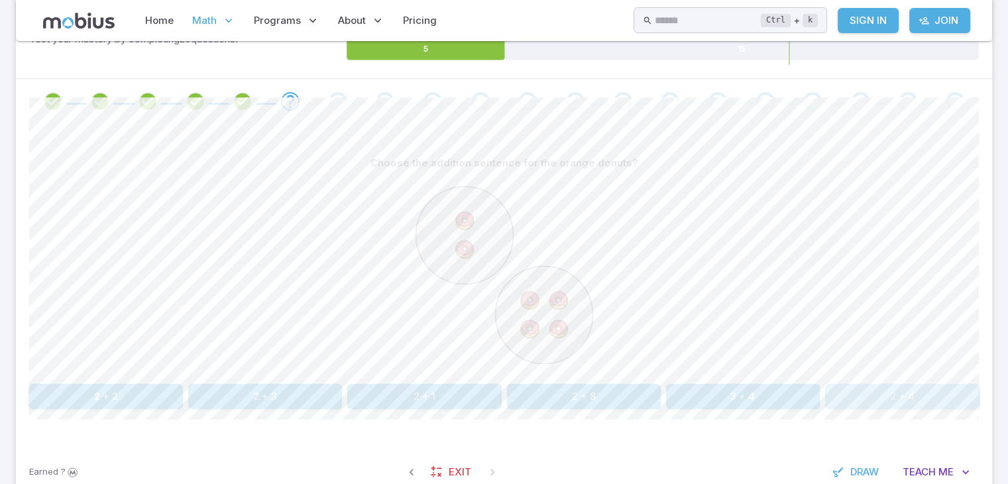
click at [892, 400] on button "2 + 4" at bounding box center [902, 396] width 154 height 25
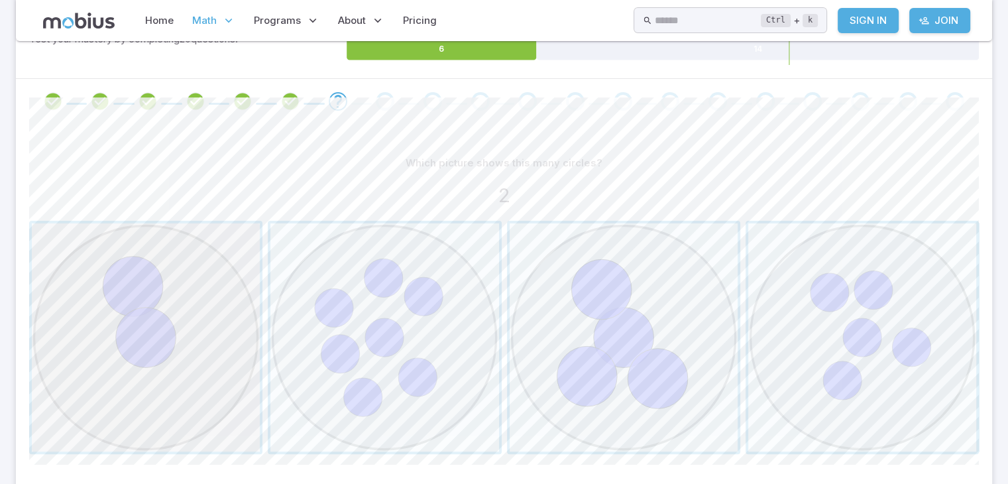
click at [159, 327] on span "button" at bounding box center [146, 337] width 228 height 228
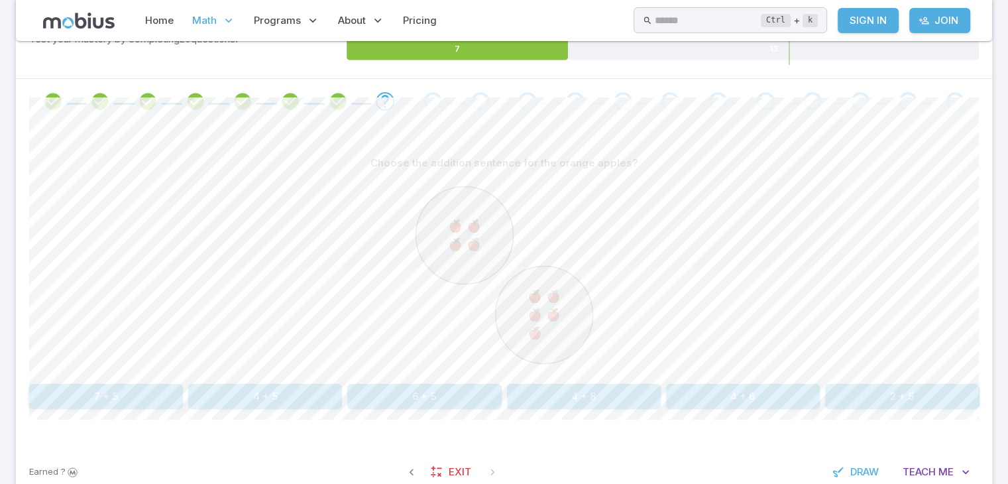
click at [559, 302] on image at bounding box center [552, 296] width 17 height 17
click at [567, 384] on button "4 + 8" at bounding box center [584, 396] width 154 height 25
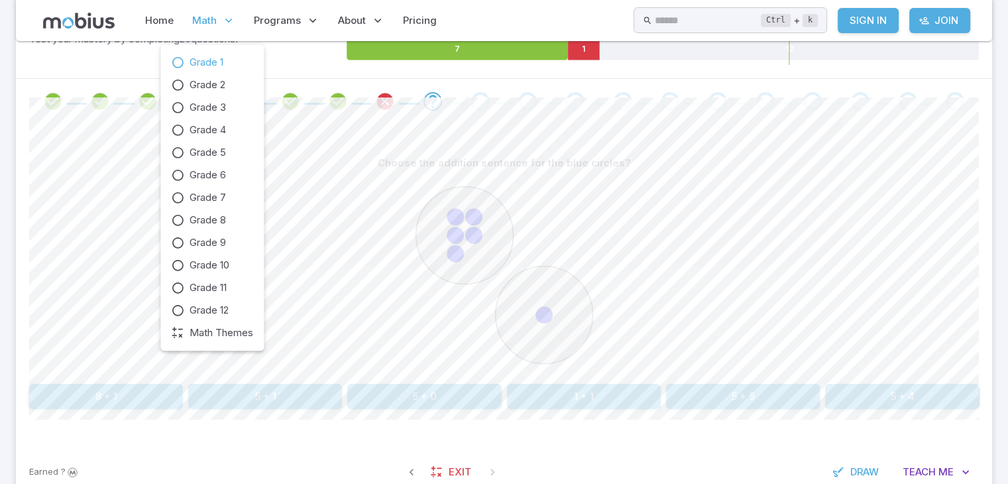
click at [202, 14] on span "Math" at bounding box center [204, 20] width 25 height 15
click at [219, 266] on span "Grade 10" at bounding box center [210, 265] width 40 height 15
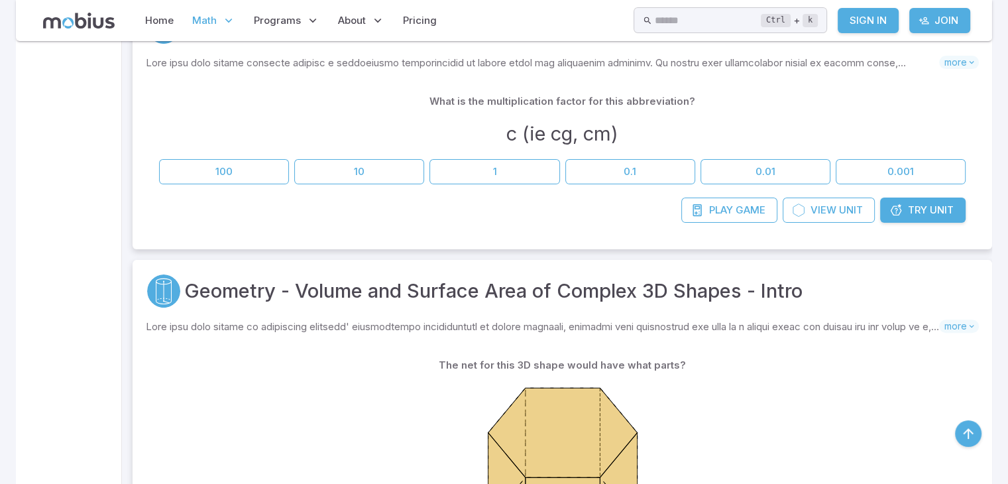
scroll to position [345, 0]
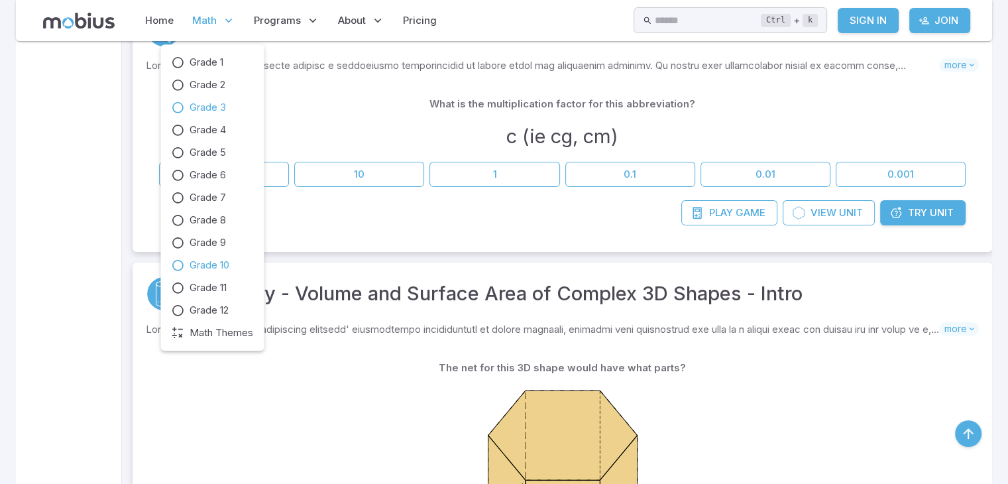
click at [209, 107] on span "Grade 3" at bounding box center [208, 107] width 36 height 15
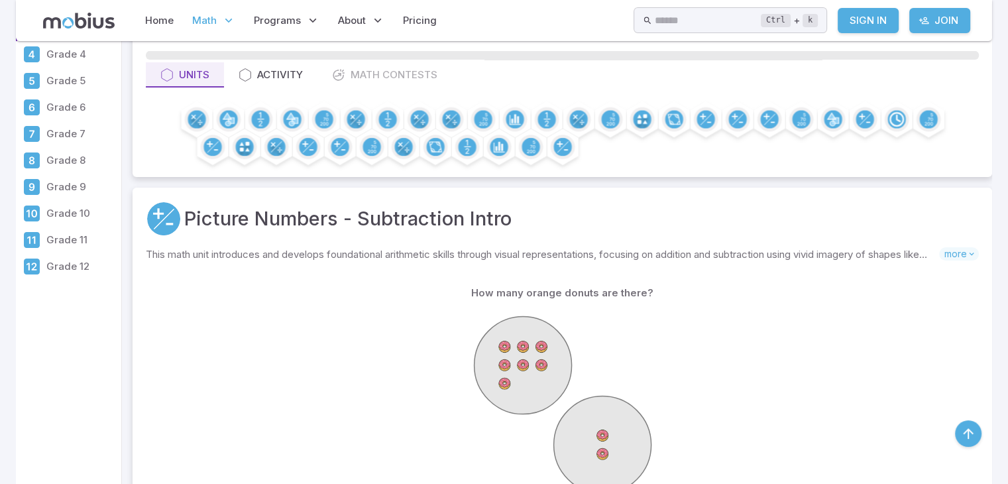
scroll to position [530, 0]
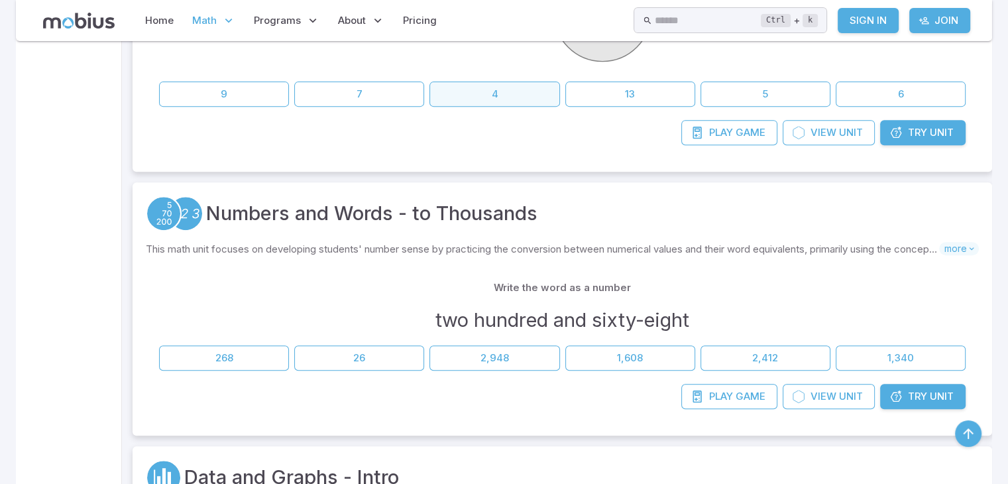
click at [522, 82] on button "4" at bounding box center [495, 94] width 130 height 25
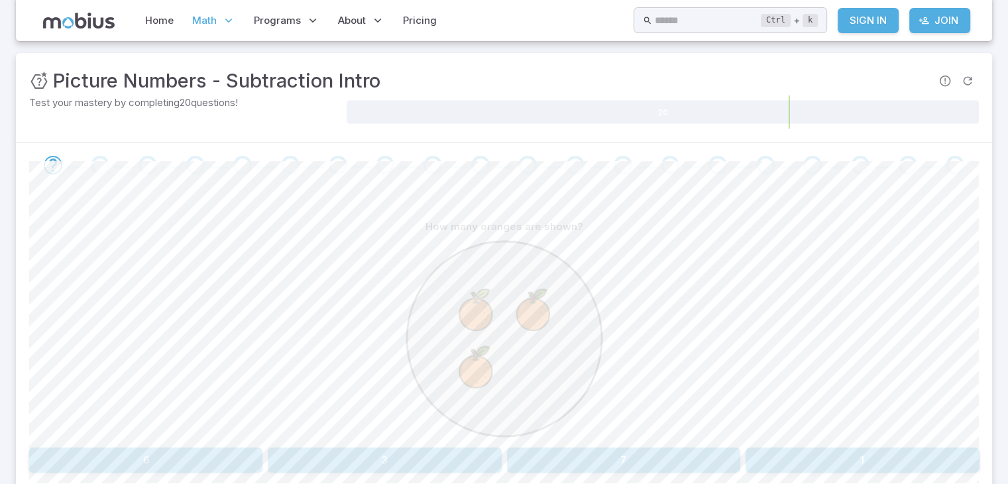
scroll to position [239, 0]
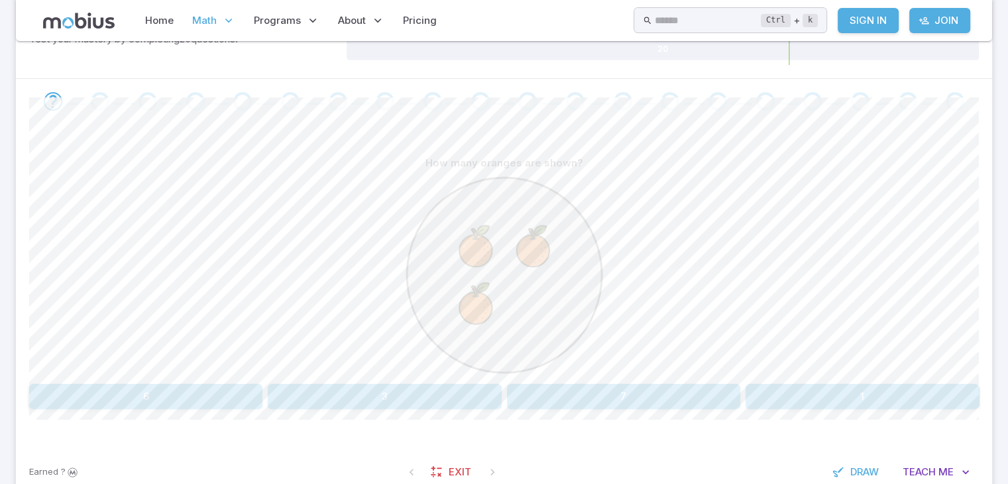
click at [289, 392] on button "3" at bounding box center [384, 396] width 233 height 25
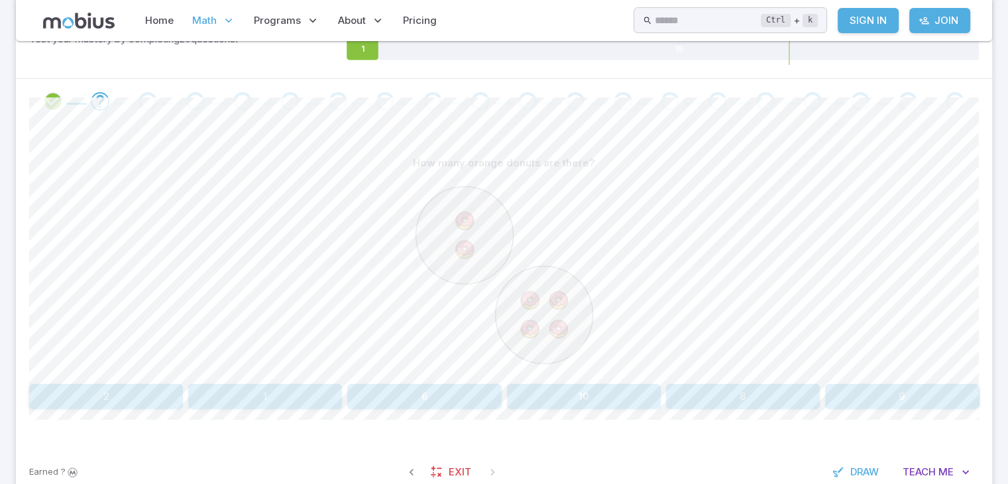
click at [451, 396] on button "6" at bounding box center [424, 396] width 154 height 25
click at [549, 394] on button "six" at bounding box center [584, 396] width 154 height 25
click at [166, 391] on button "4 + 2" at bounding box center [106, 396] width 154 height 25
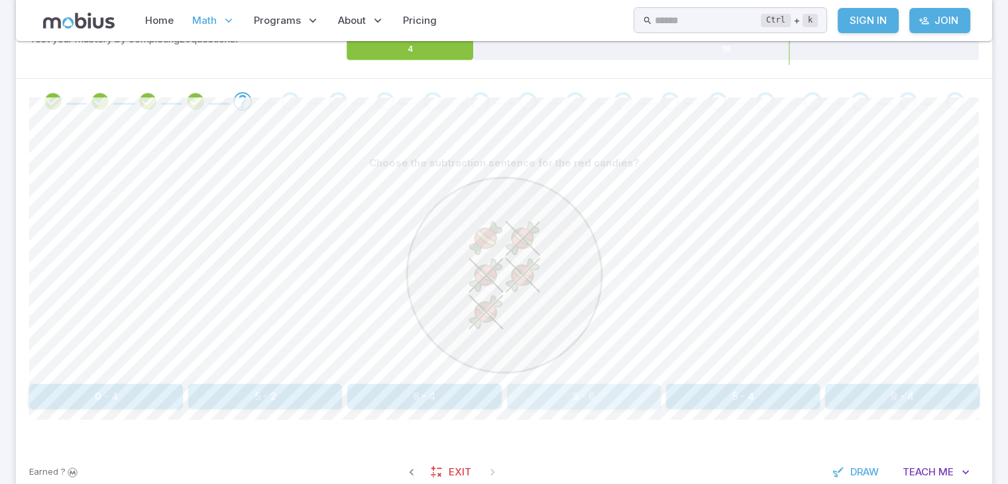
click at [544, 392] on button "5 - 6" at bounding box center [584, 396] width 154 height 25
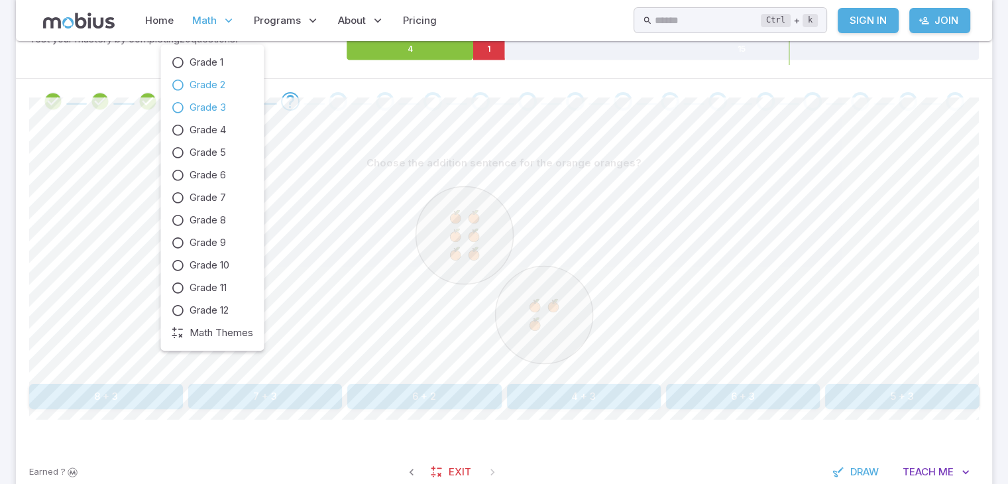
click at [211, 81] on span "Grade 2" at bounding box center [208, 85] width 36 height 15
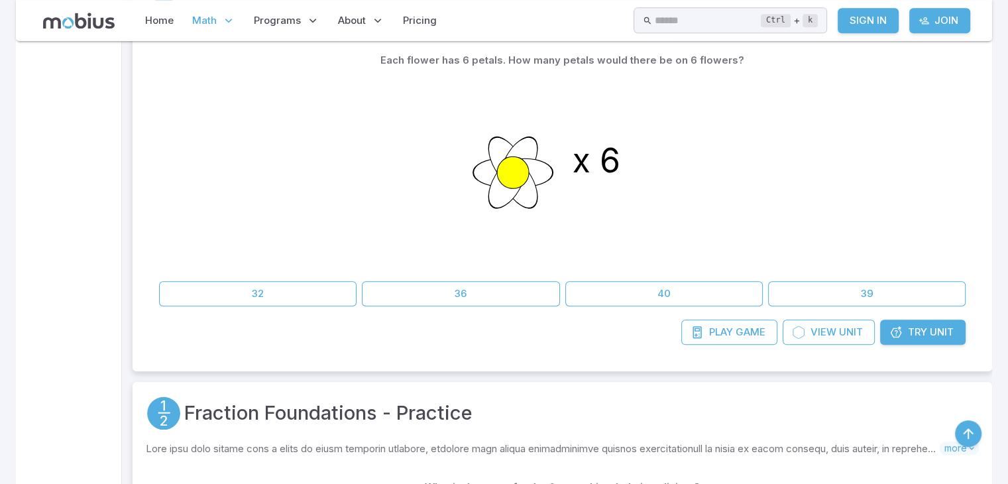
scroll to position [6444, 0]
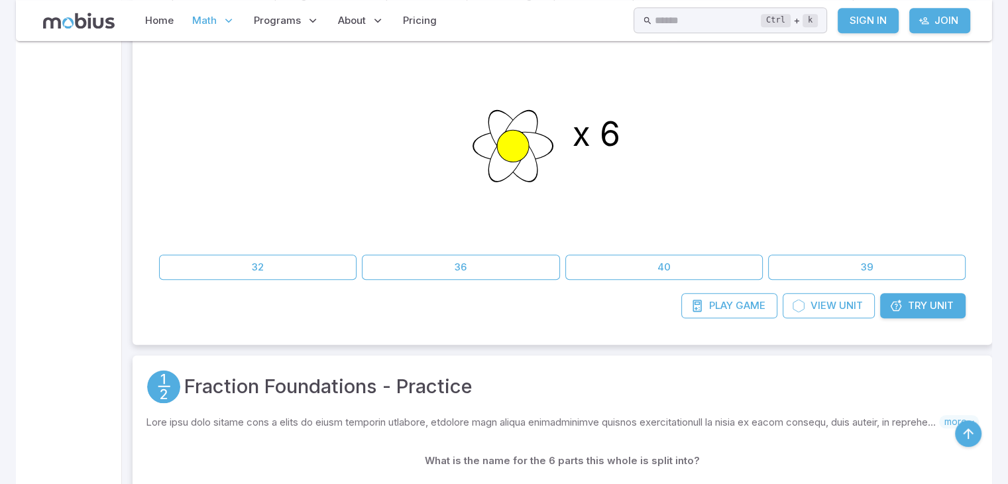
click at [577, 182] on icon "x 6" at bounding box center [562, 145] width 199 height 199
click at [577, 255] on button "40" at bounding box center [664, 267] width 198 height 25
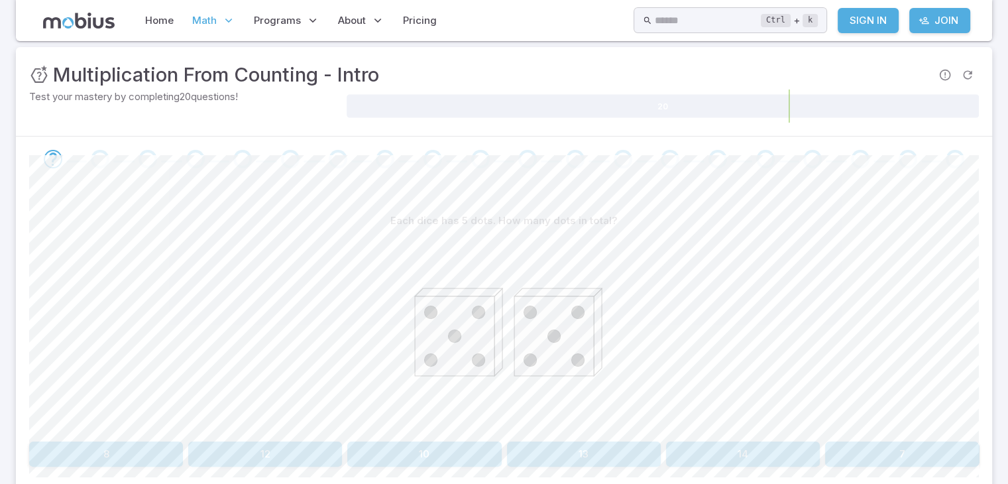
scroll to position [292, 0]
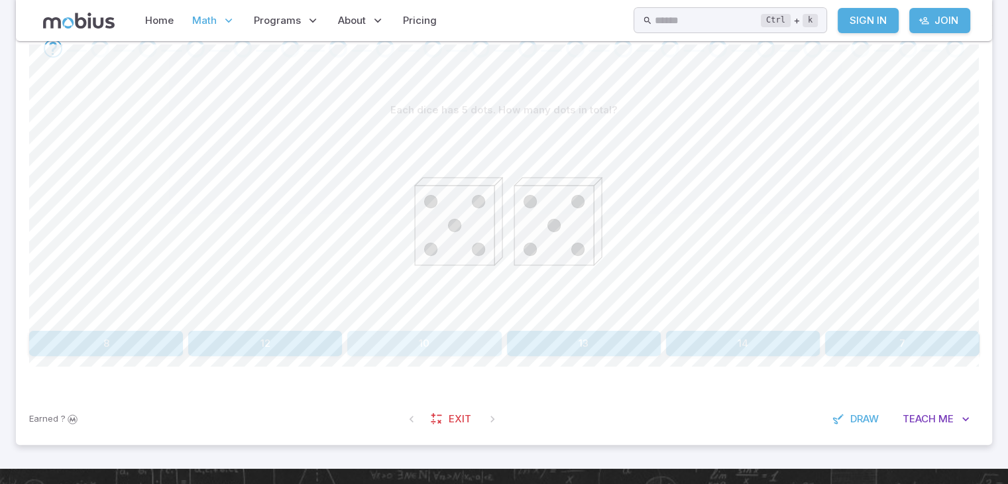
click at [439, 341] on button "10" at bounding box center [424, 343] width 154 height 25
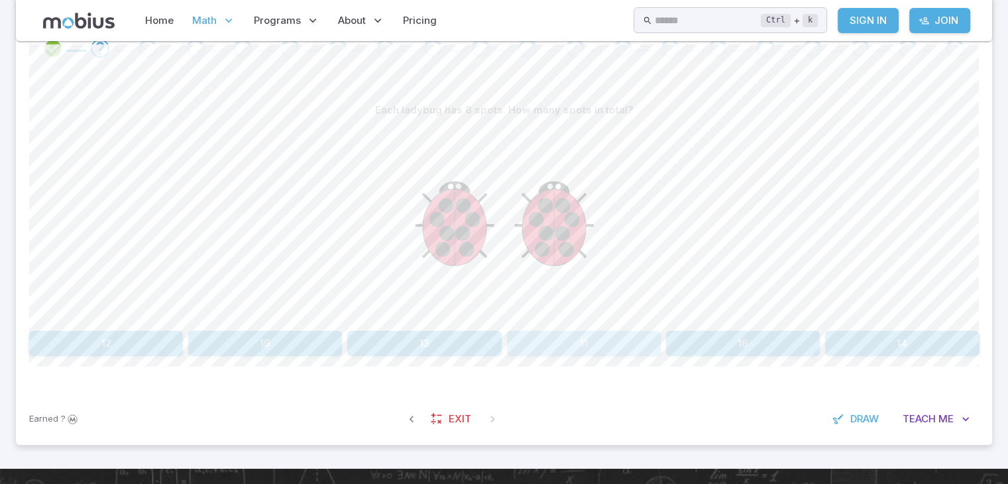
click at [536, 347] on button "11" at bounding box center [584, 343] width 154 height 25
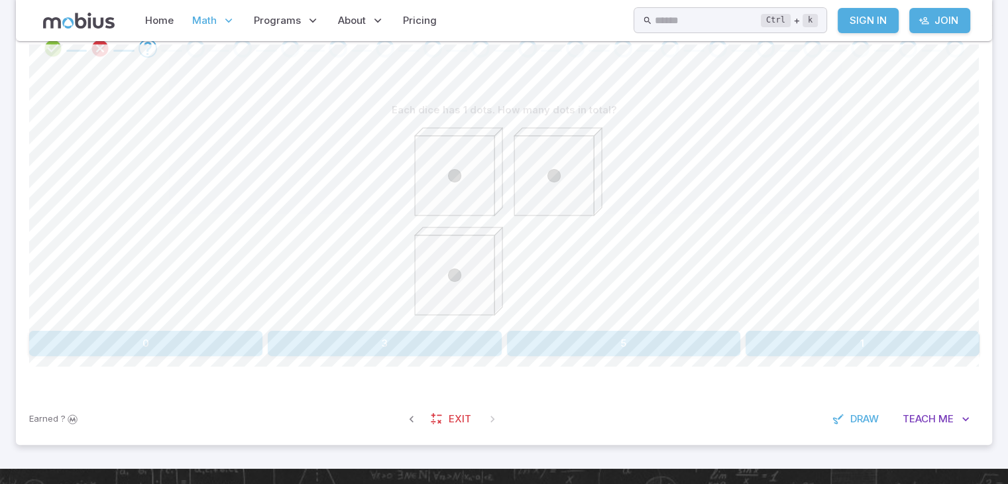
click at [386, 334] on button "3" at bounding box center [384, 343] width 233 height 25
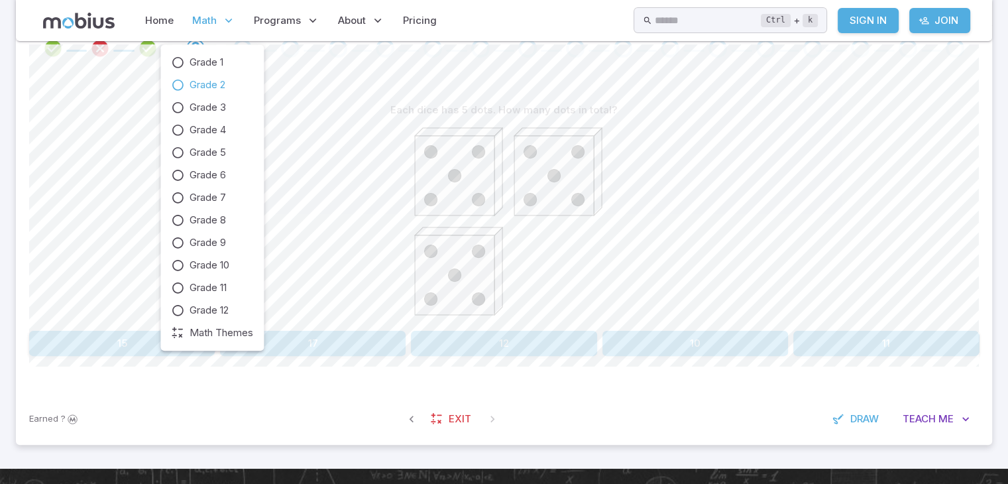
click at [210, 82] on span "Grade 2" at bounding box center [208, 85] width 36 height 15
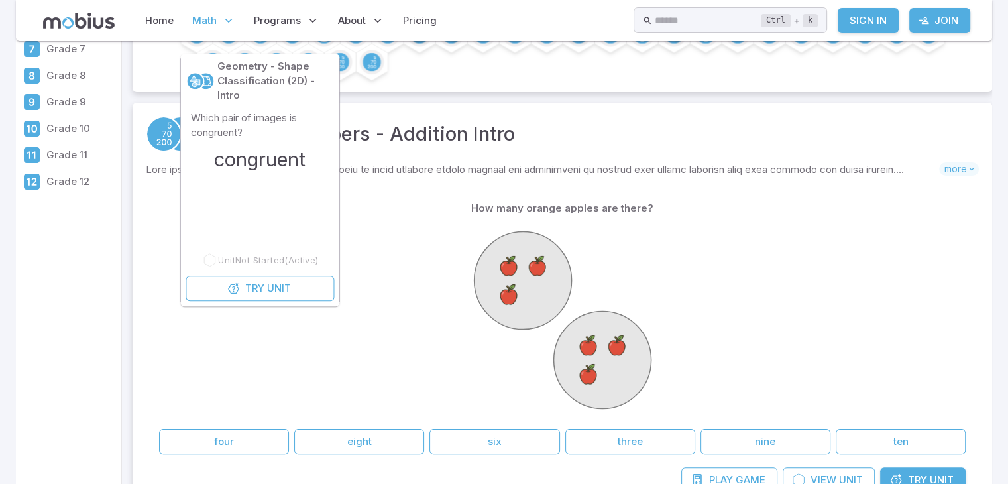
scroll to position [186, 0]
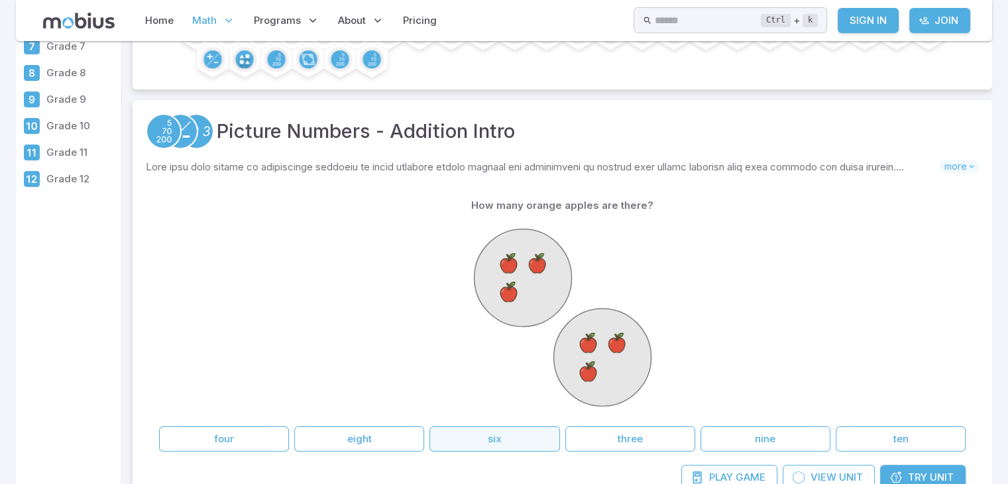
click at [519, 444] on button "six" at bounding box center [495, 438] width 130 height 25
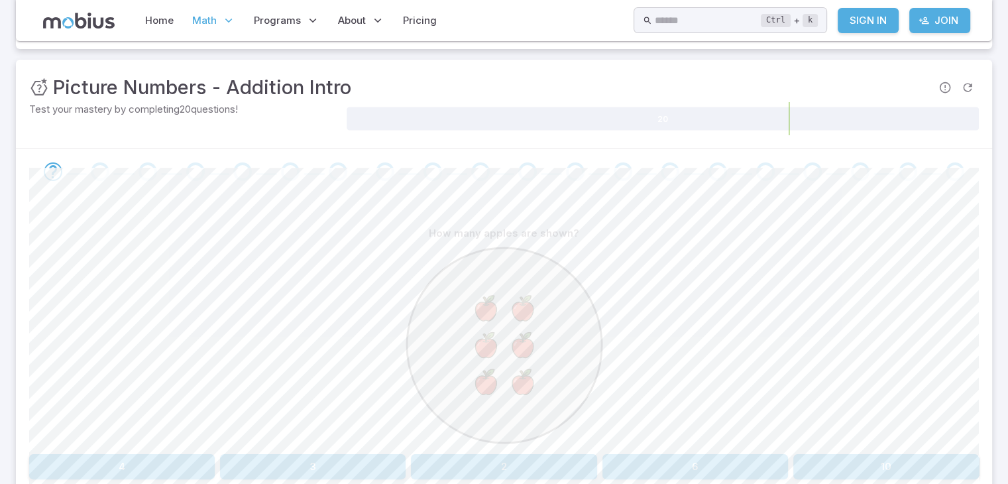
scroll to position [318, 0]
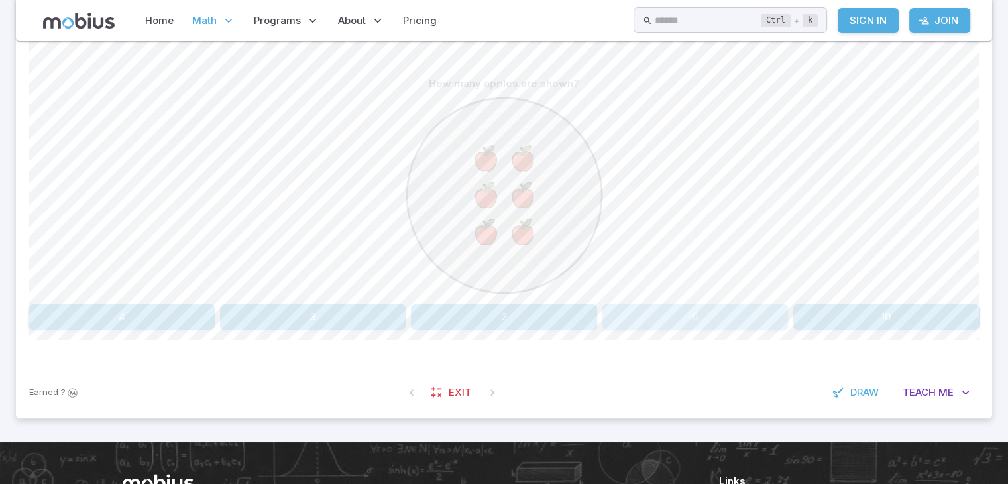
click at [615, 322] on button "6" at bounding box center [696, 316] width 186 height 25
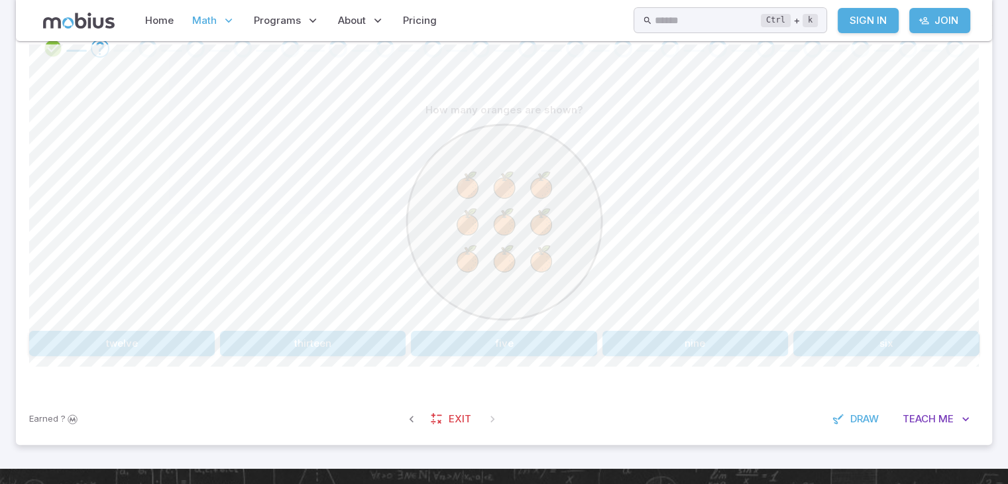
scroll to position [265, 0]
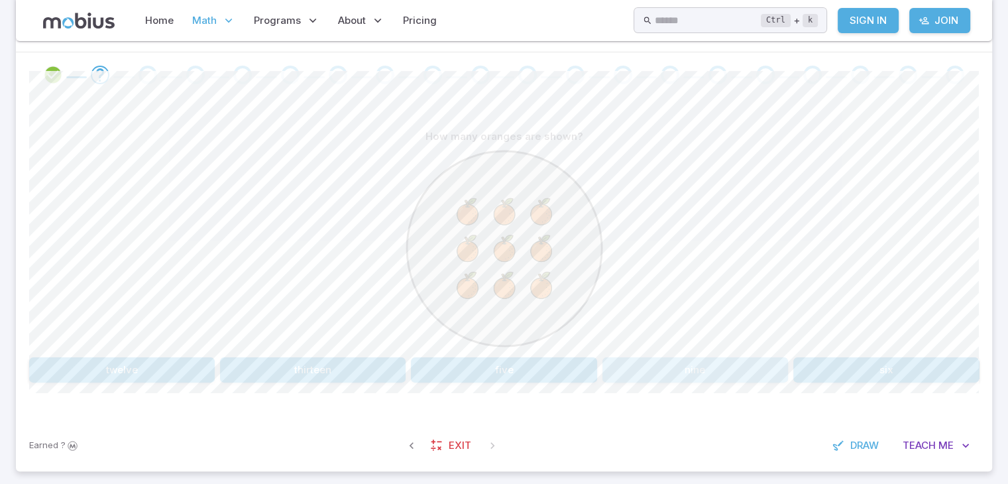
click at [627, 357] on button "nine" at bounding box center [696, 369] width 186 height 25
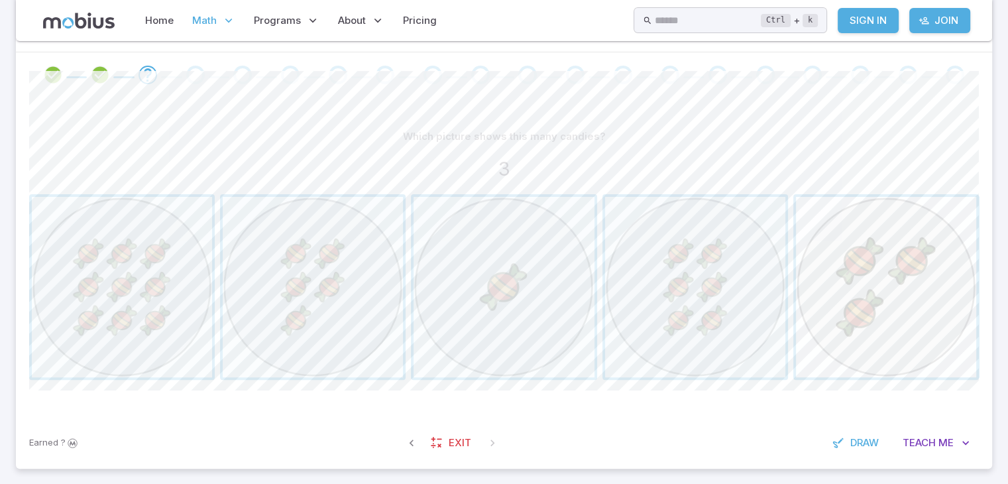
click at [835, 290] on span "button" at bounding box center [886, 287] width 180 height 180
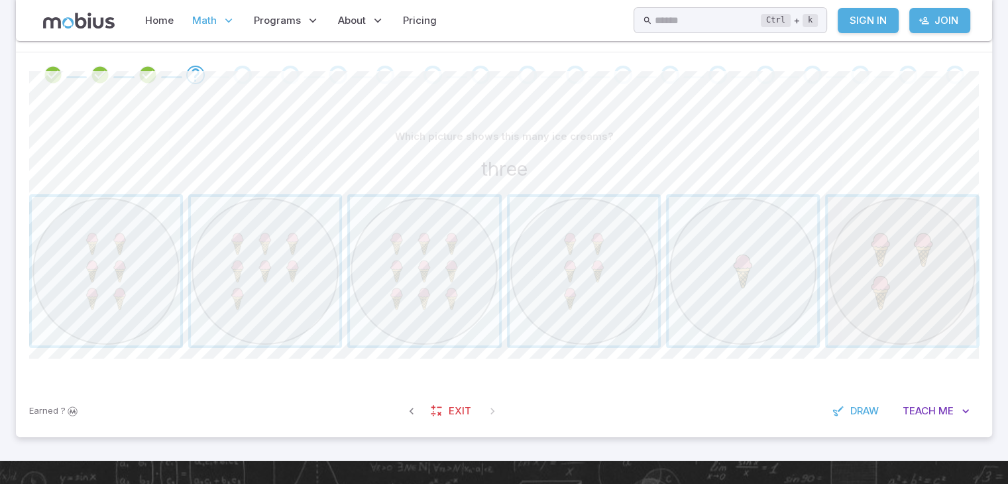
click at [858, 266] on span "button" at bounding box center [902, 271] width 148 height 148
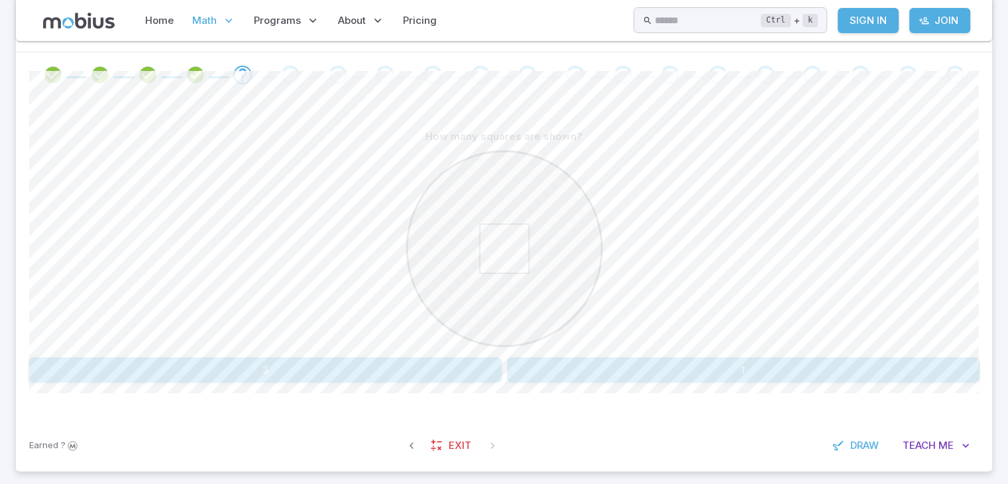
click at [732, 361] on button "1" at bounding box center [743, 369] width 473 height 25
click at [540, 362] on button "3 + 5" at bounding box center [584, 369] width 154 height 25
